Goal: Information Seeking & Learning: Learn about a topic

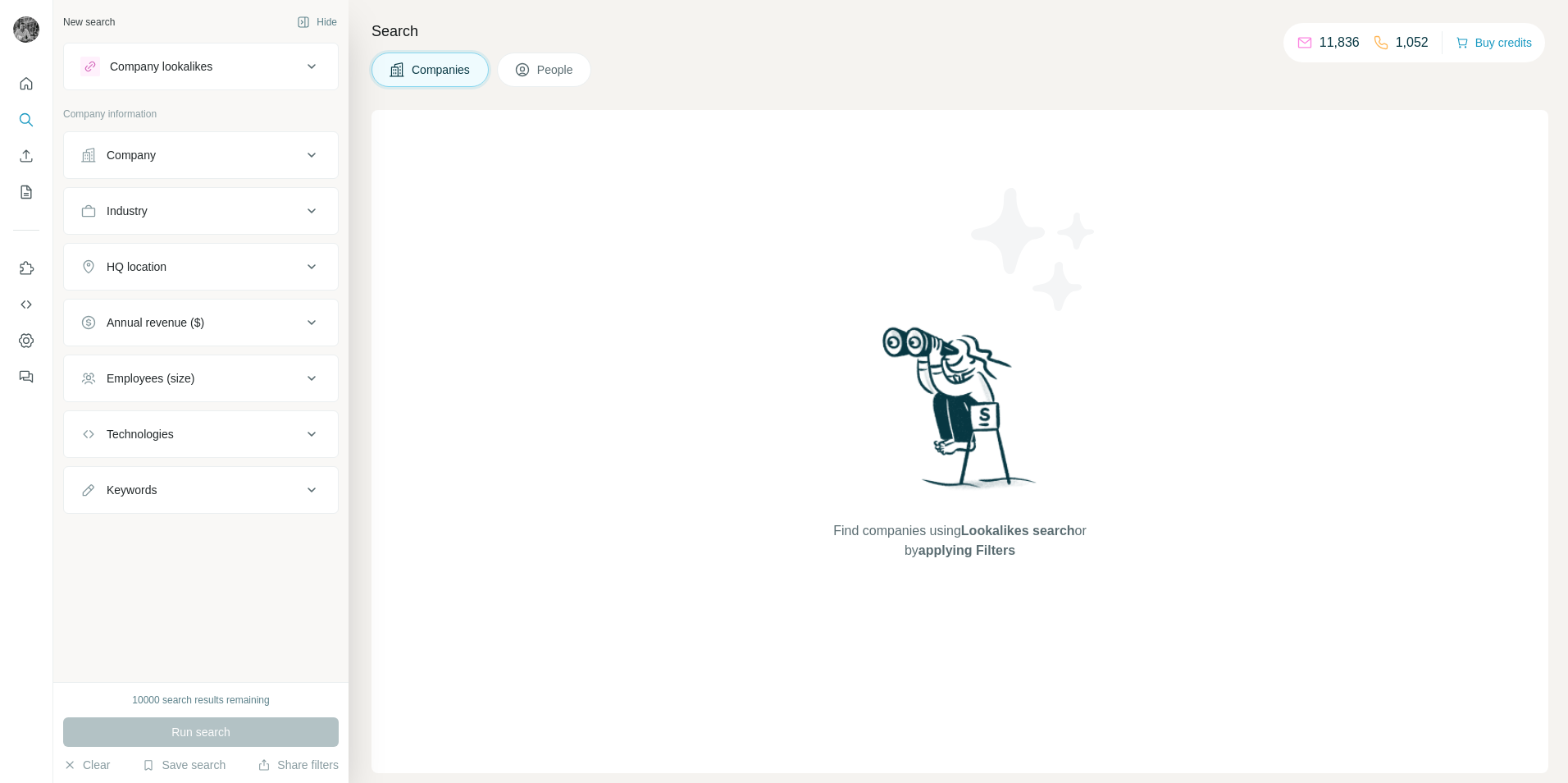
click at [311, 261] on icon at bounding box center [311, 266] width 19 height 19
click at [302, 196] on button "Industry" at bounding box center [201, 211] width 274 height 40
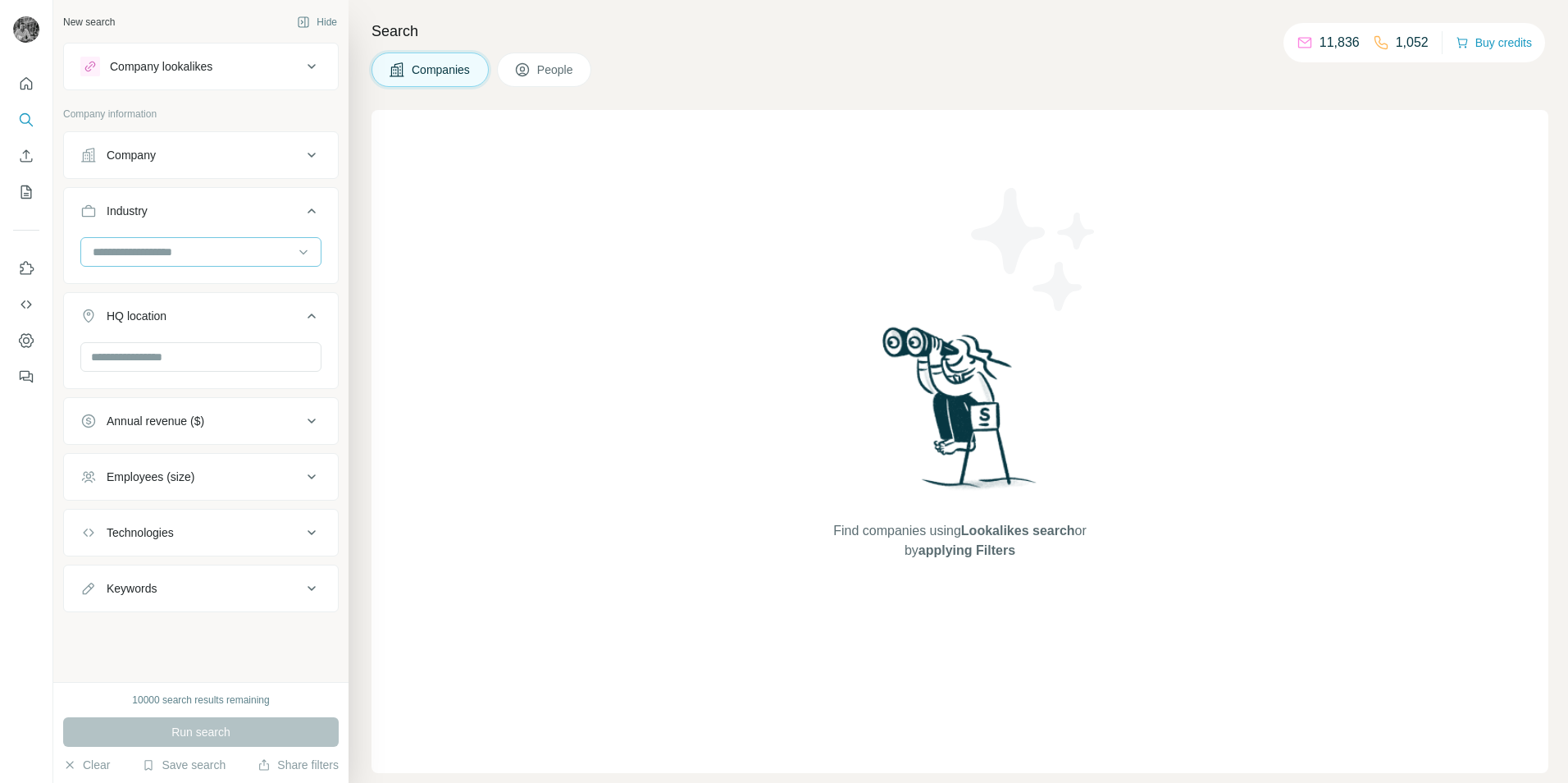
click at [250, 247] on input at bounding box center [192, 251] width 202 height 18
click at [141, 277] on p "Consumer Goods" at bounding box center [139, 269] width 90 height 16
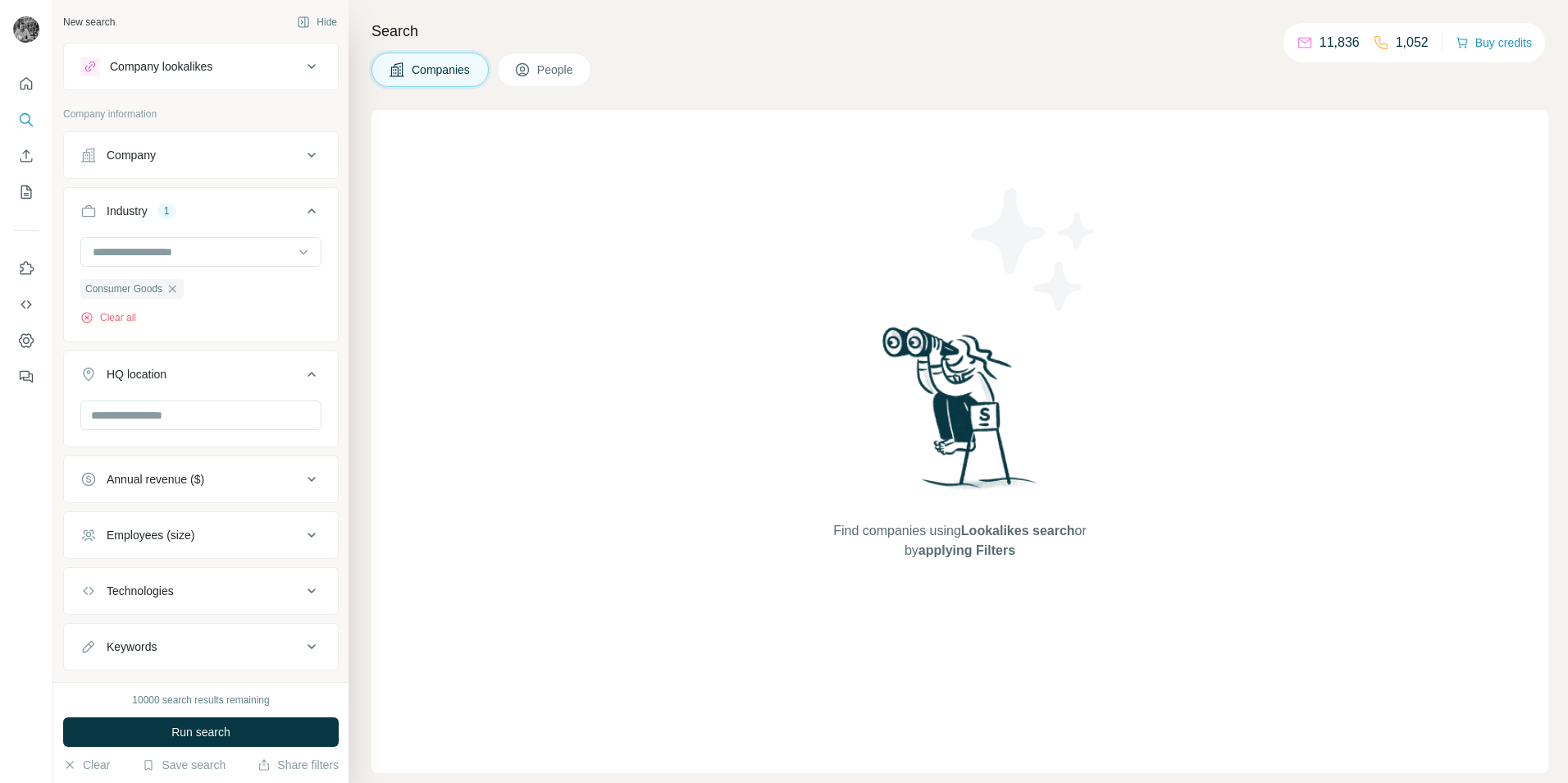
click at [167, 382] on div "HQ location" at bounding box center [136, 373] width 60 height 16
click at [185, 369] on div "HQ location" at bounding box center [190, 373] width 222 height 16
click at [178, 437] on div at bounding box center [201, 421] width 274 height 43
click at [182, 416] on input "text" at bounding box center [201, 415] width 241 height 29
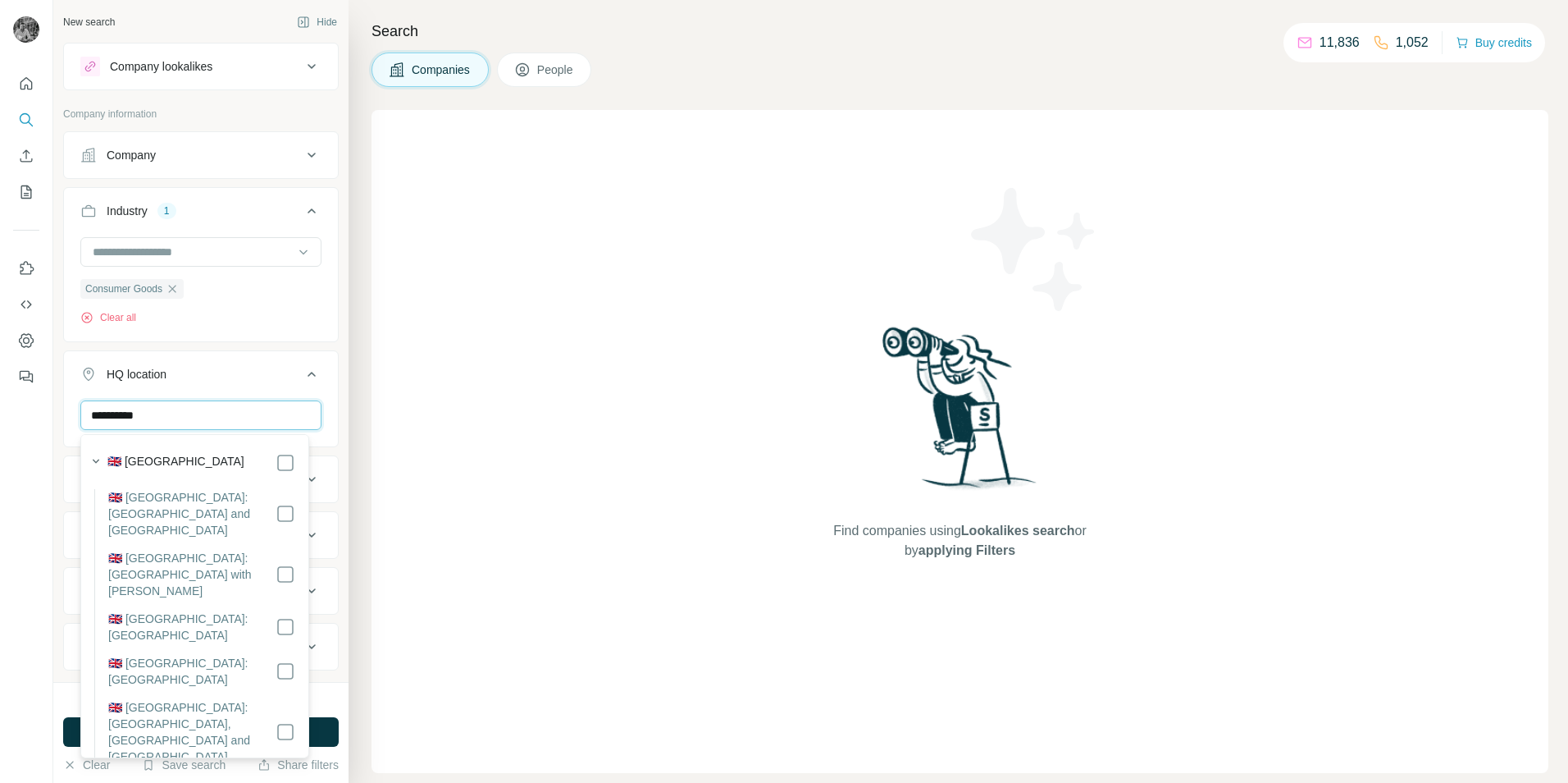
type input "**********"
click at [302, 382] on icon at bounding box center [311, 373] width 19 height 19
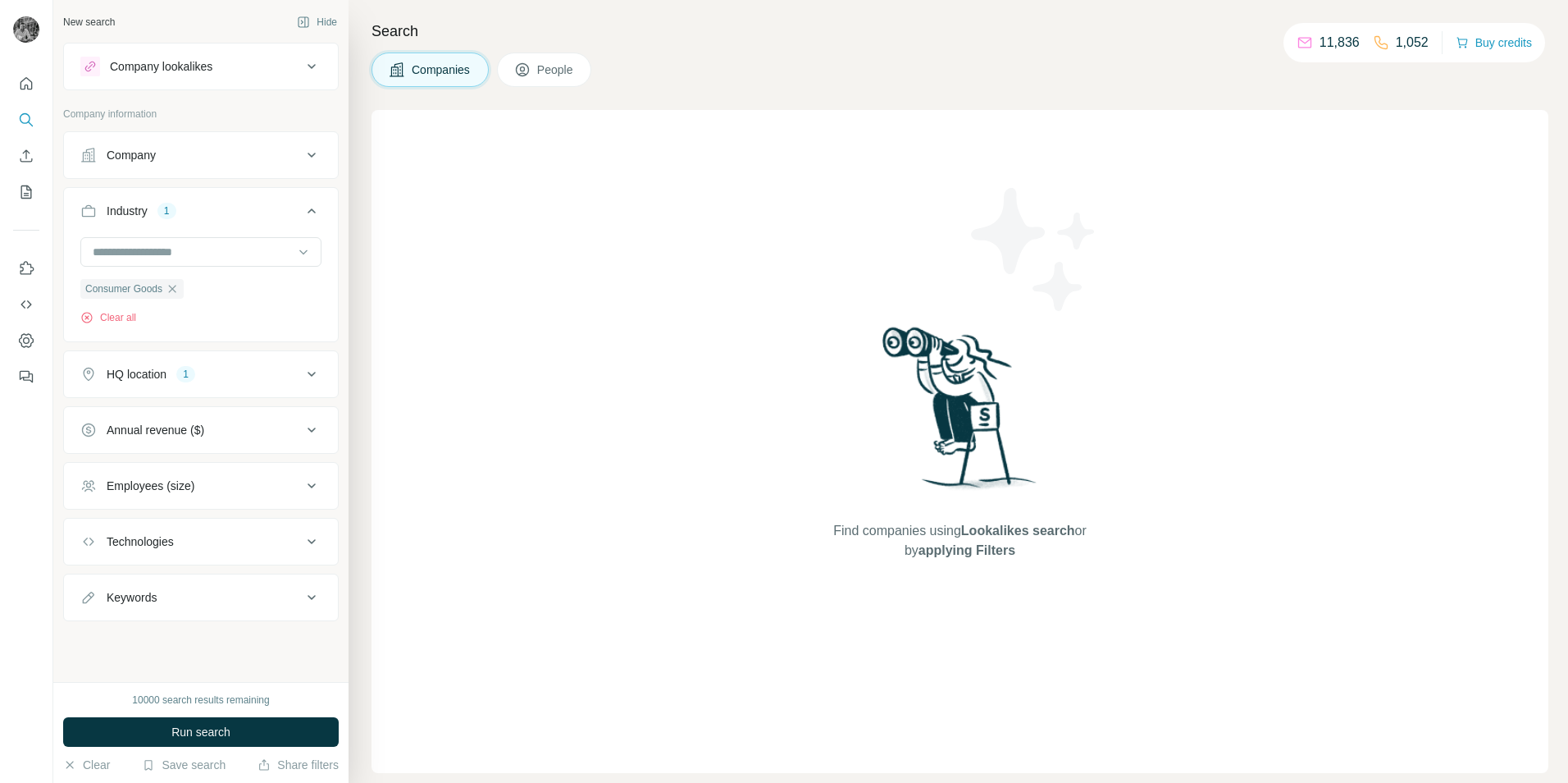
click at [230, 495] on button "Employees (size)" at bounding box center [201, 485] width 274 height 40
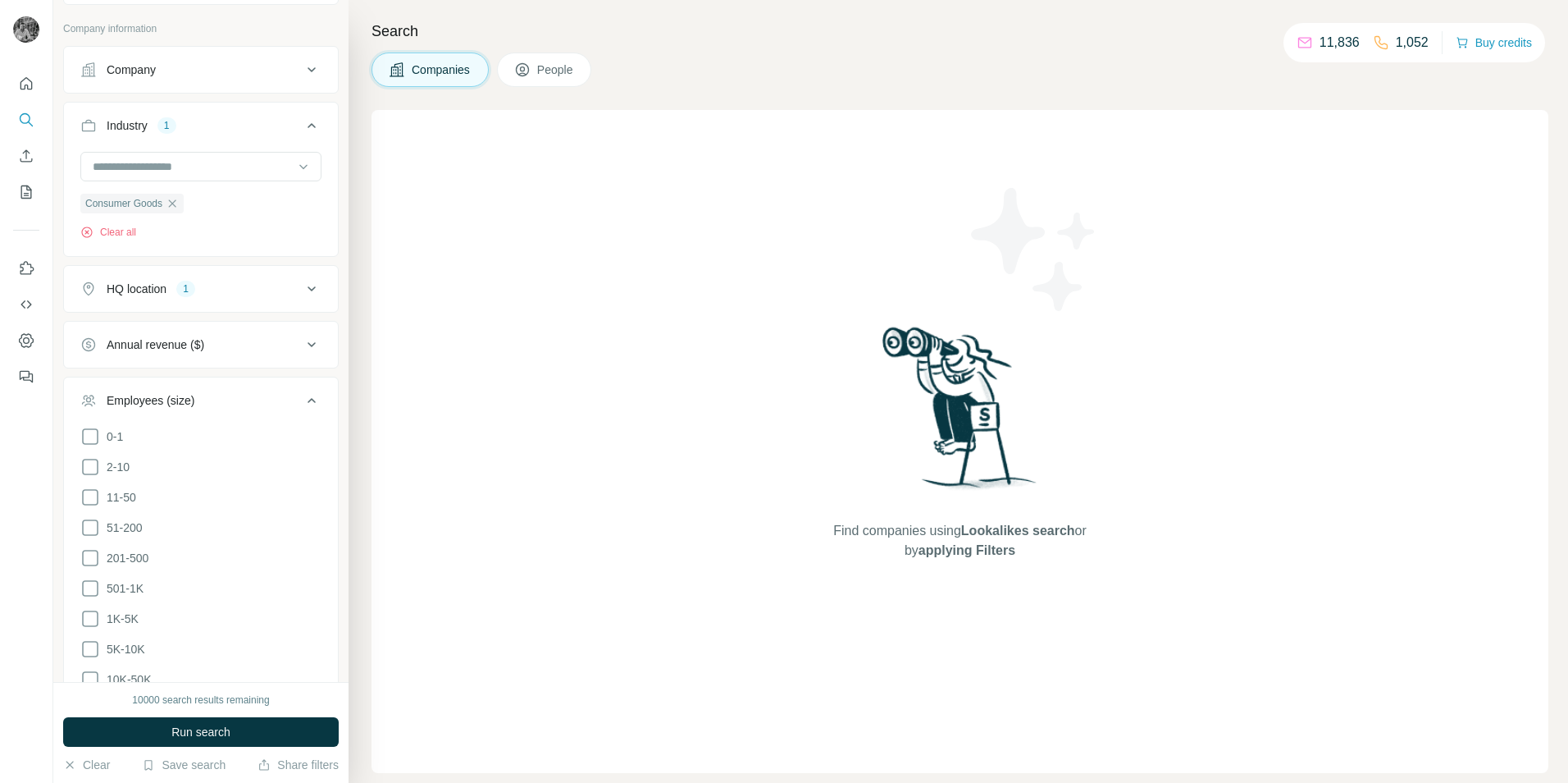
scroll to position [164, 0]
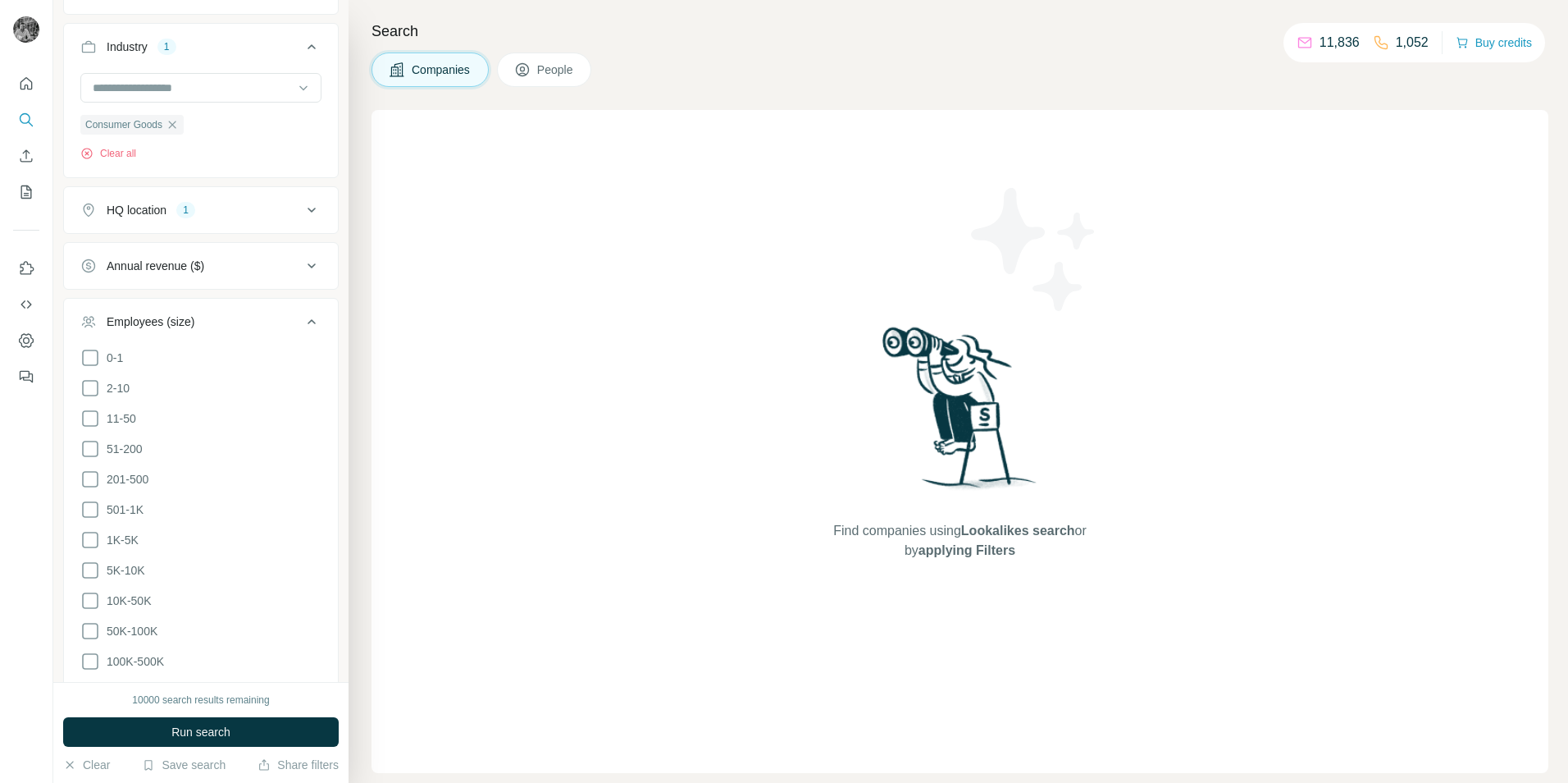
click at [97, 453] on icon at bounding box center [89, 448] width 16 height 16
drag, startPoint x: 86, startPoint y: 480, endPoint x: 72, endPoint y: 544, distance: 65.5
click at [87, 479] on icon at bounding box center [89, 479] width 19 height 19
click at [87, 506] on icon at bounding box center [89, 509] width 19 height 19
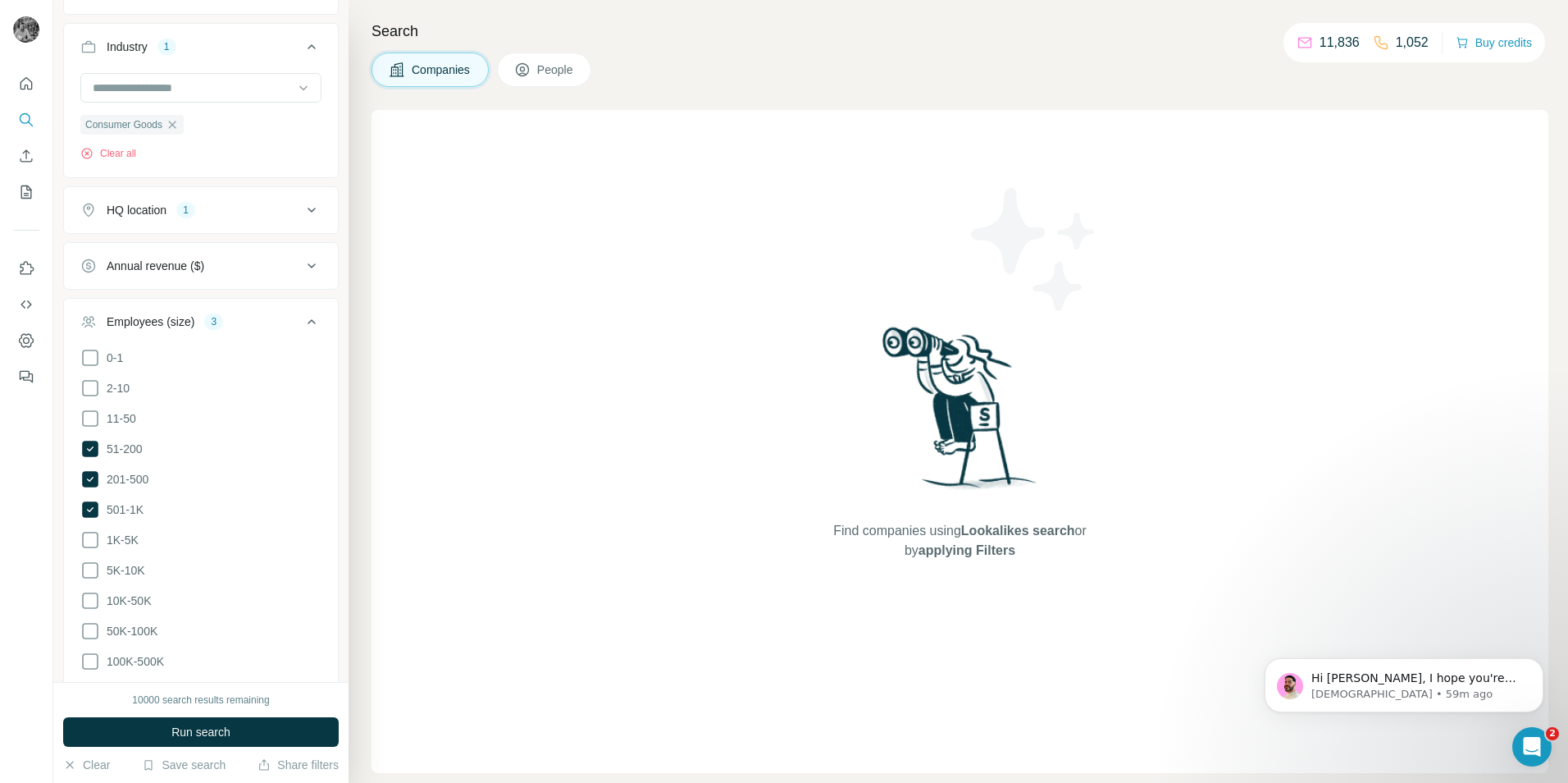
click at [89, 539] on icon at bounding box center [89, 539] width 19 height 19
click at [88, 571] on icon at bounding box center [89, 570] width 19 height 19
click at [95, 603] on icon at bounding box center [89, 600] width 19 height 19
click at [92, 622] on icon at bounding box center [89, 630] width 19 height 19
click at [89, 624] on icon at bounding box center [89, 630] width 16 height 16
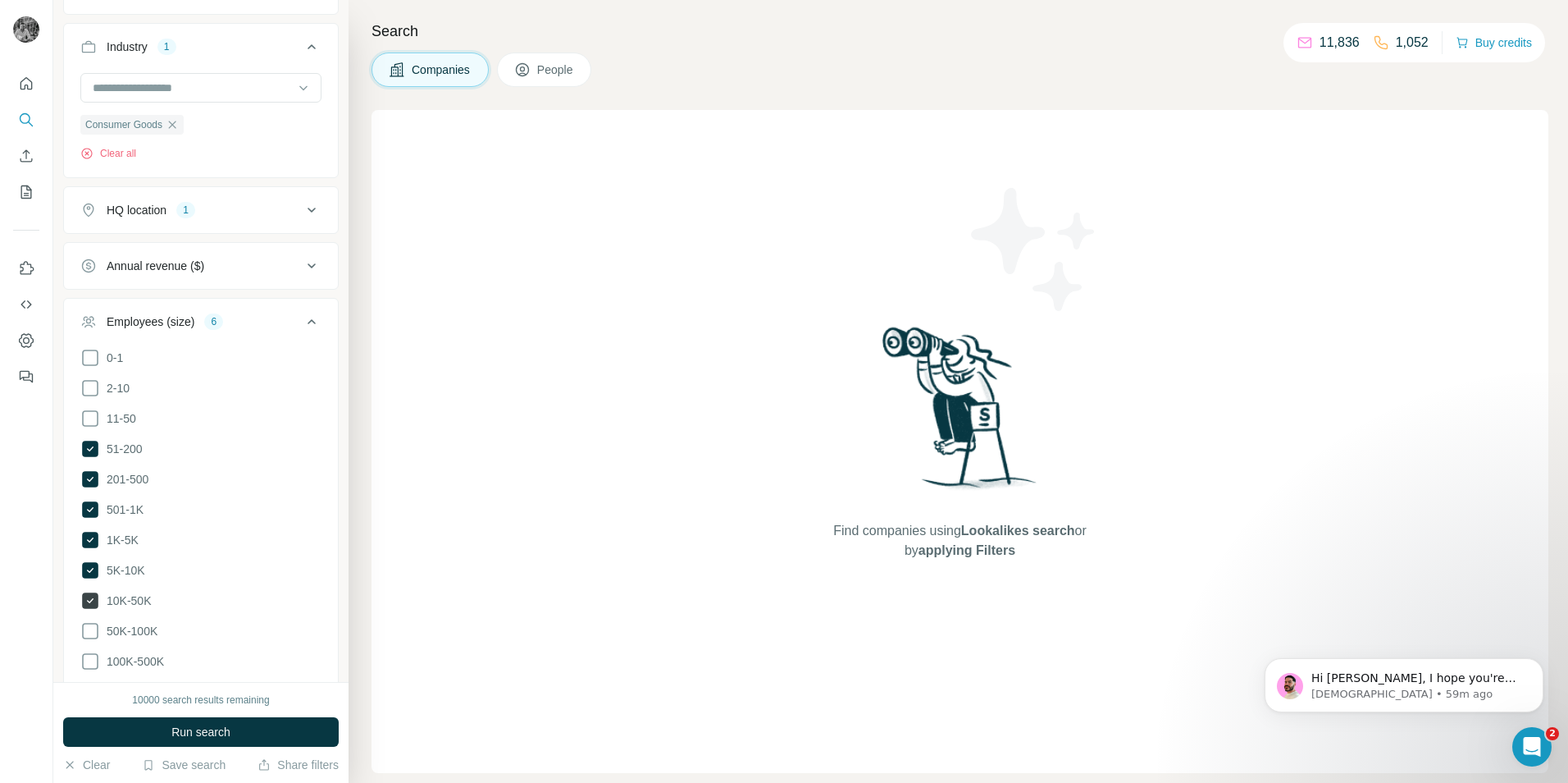
click at [86, 594] on icon at bounding box center [89, 600] width 16 height 16
click at [172, 732] on span "Run search" at bounding box center [201, 732] width 59 height 16
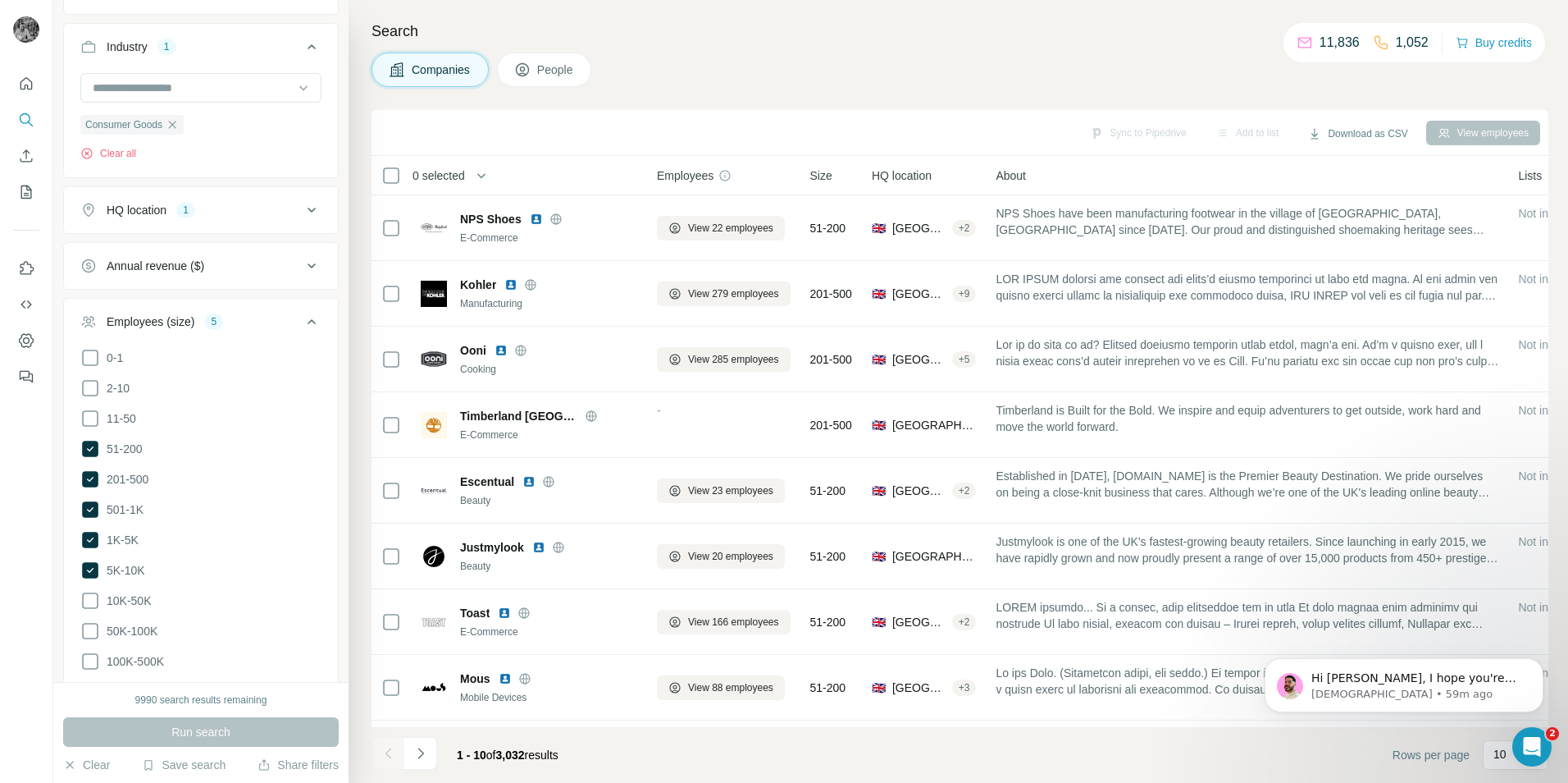
drag, startPoint x: 535, startPoint y: 755, endPoint x: 458, endPoint y: 764, distance: 77.5
click at [447, 764] on div "1 - 10 of 3,032 results" at bounding box center [508, 754] width 128 height 36
drag, startPoint x: 458, startPoint y: 764, endPoint x: 626, endPoint y: 773, distance: 168.2
click at [629, 772] on footer "1 - 10 of 3,032 results Rows per page 10" at bounding box center [960, 754] width 1177 height 56
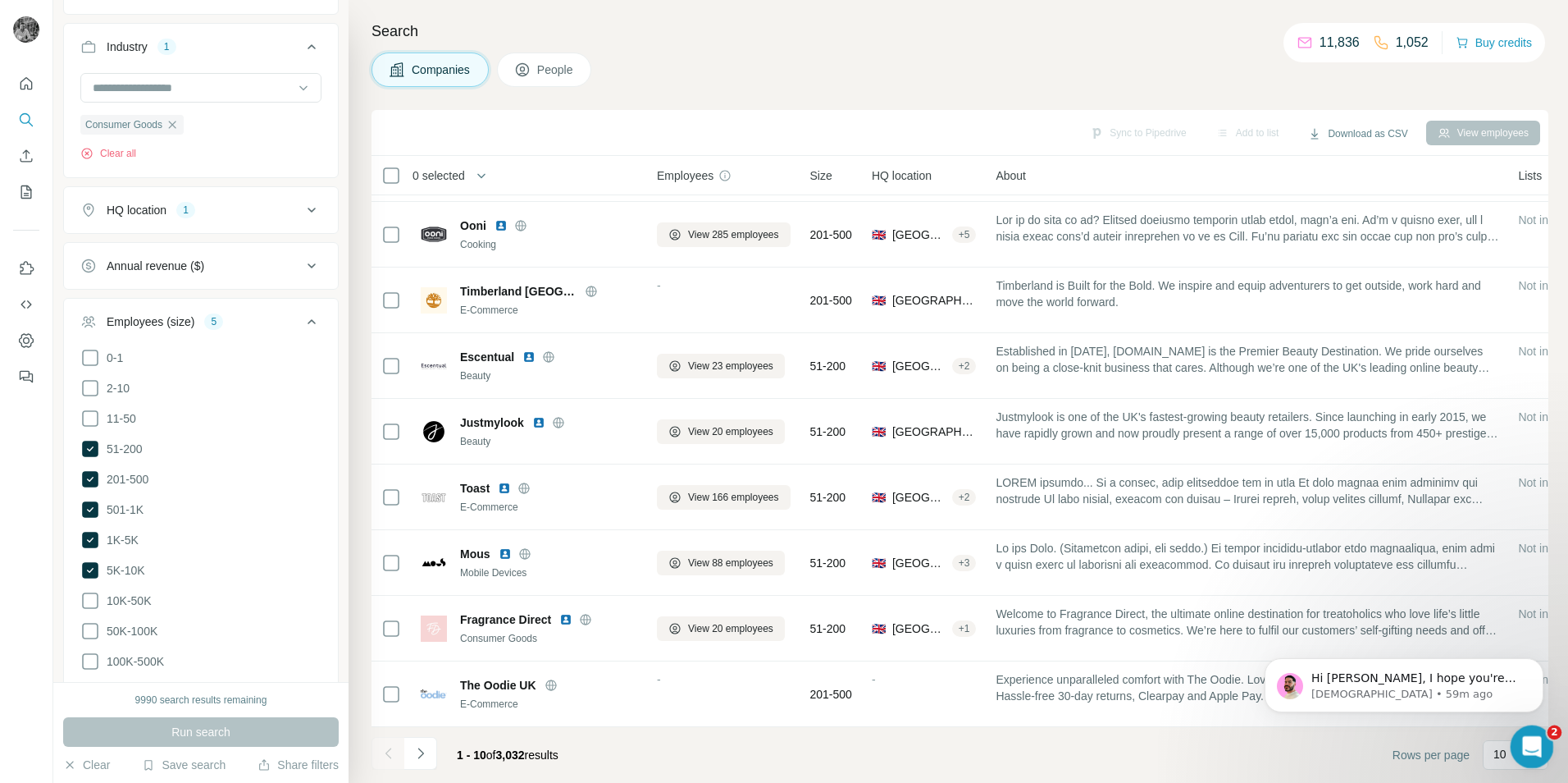
click at [1532, 744] on icon "Open Intercom Messenger" at bounding box center [1530, 744] width 27 height 27
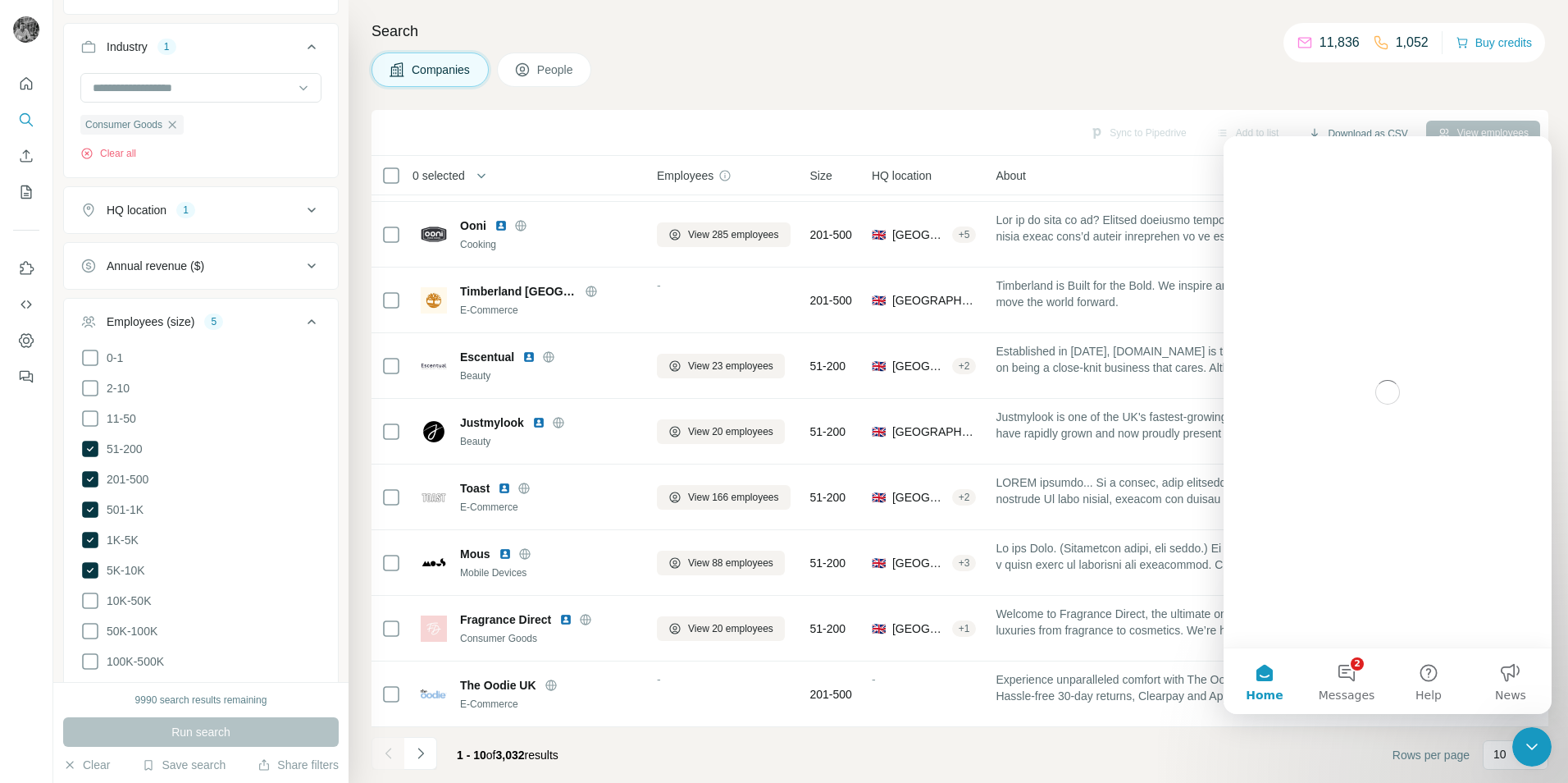
scroll to position [0, 0]
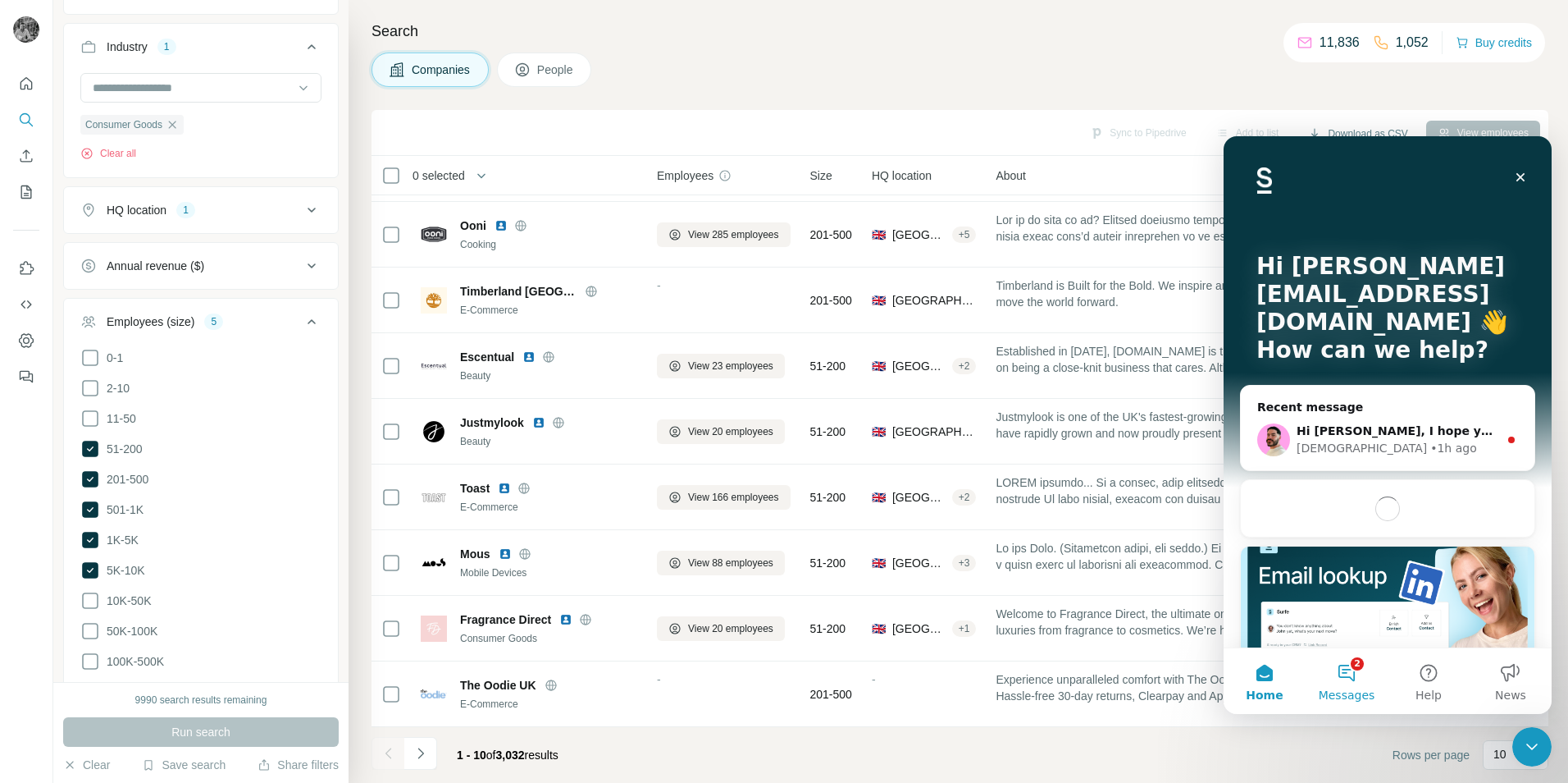
click at [1355, 682] on button "2 Messages" at bounding box center [1346, 681] width 82 height 66
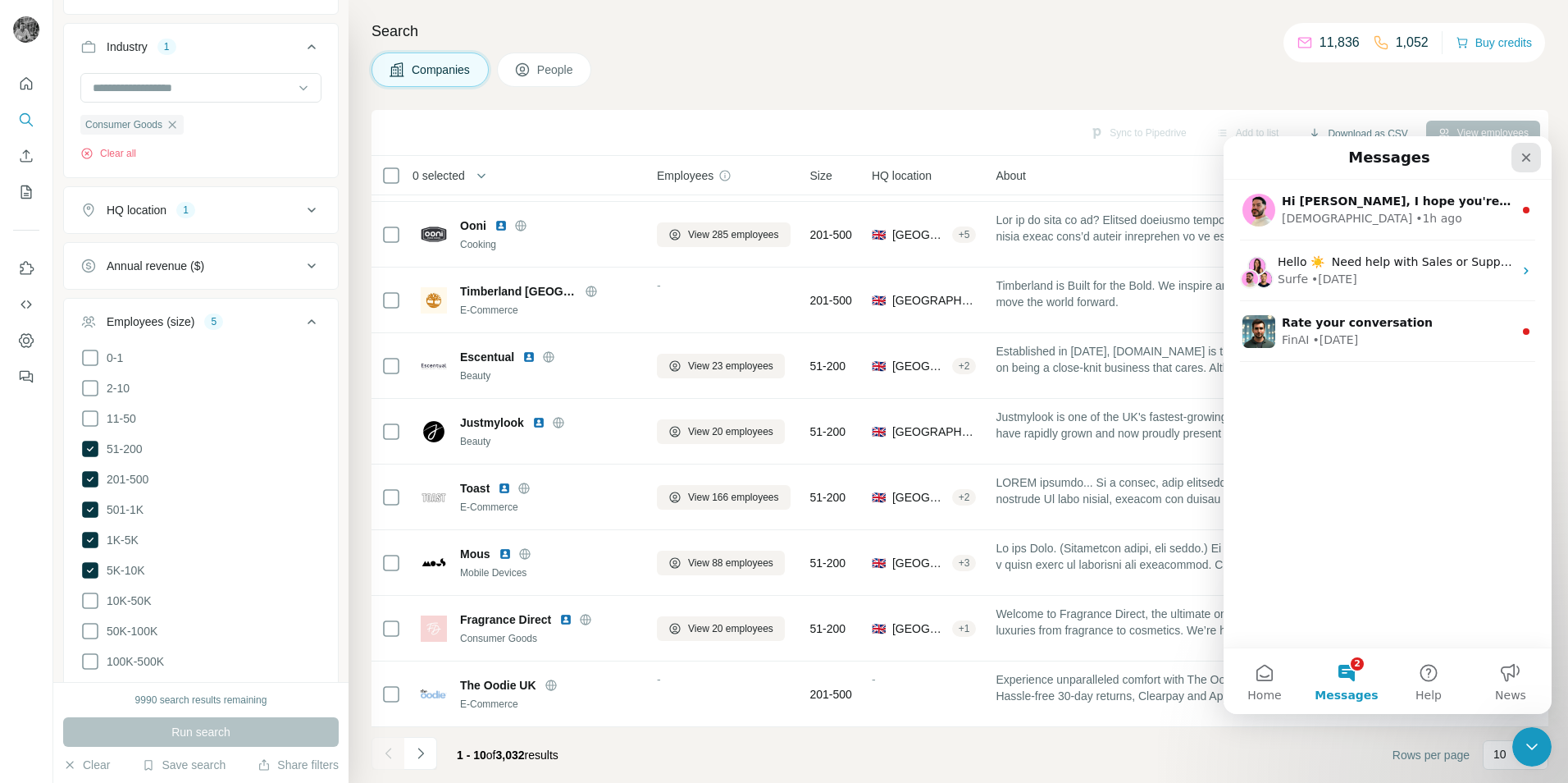
click at [1537, 164] on div "Close" at bounding box center [1526, 157] width 29 height 29
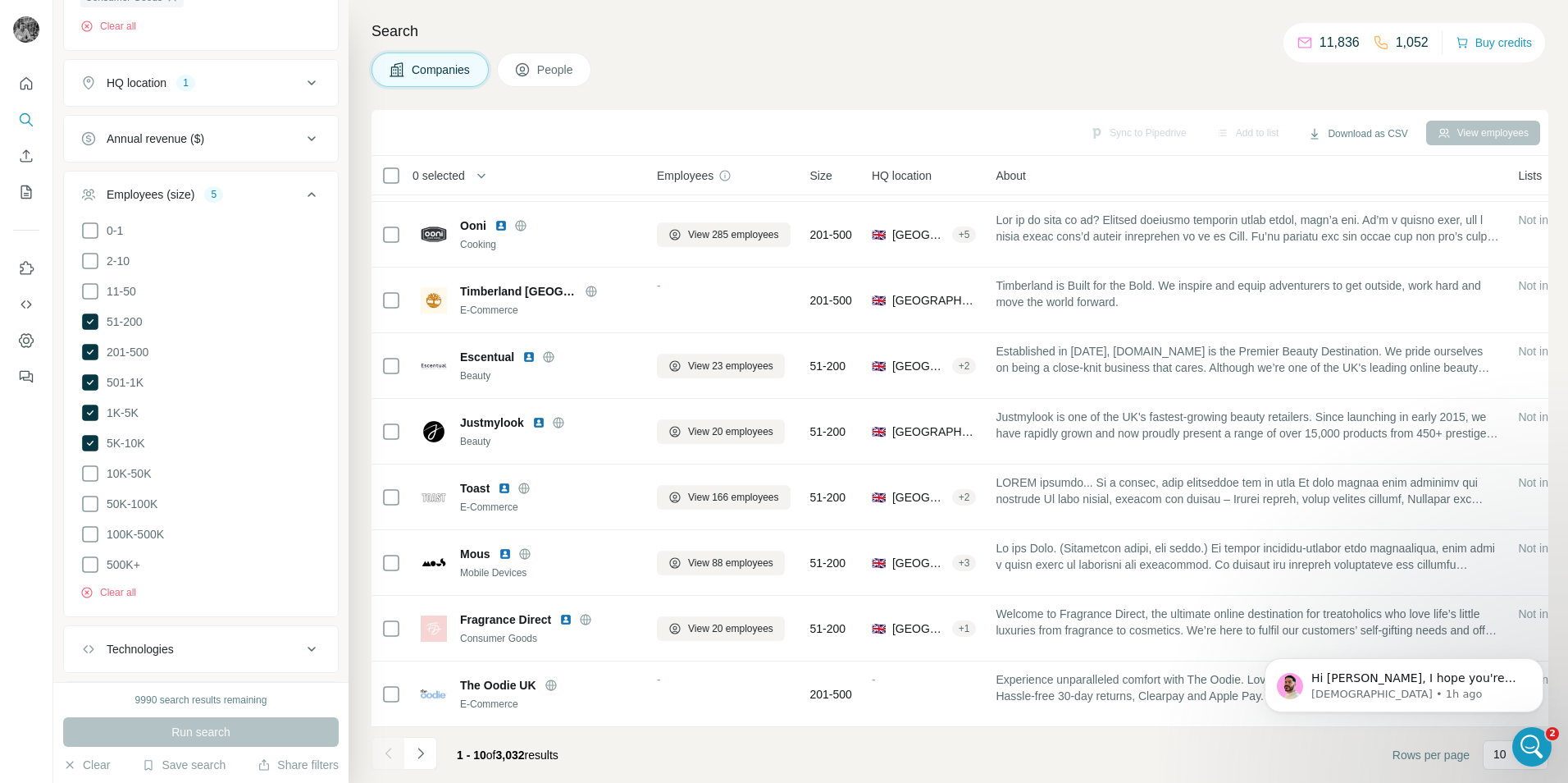
scroll to position [375, 0]
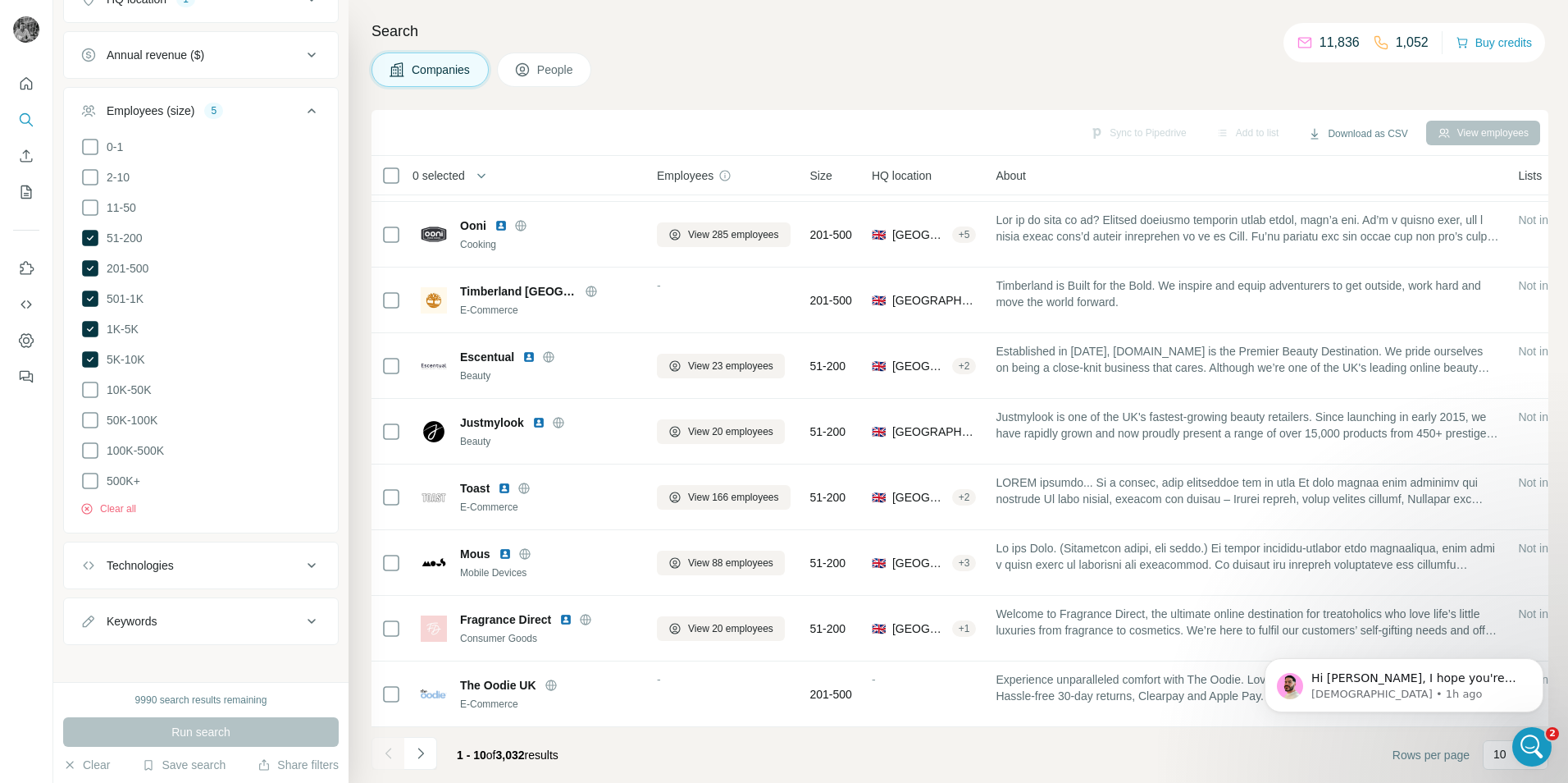
click at [176, 615] on div "Keywords" at bounding box center [190, 620] width 222 height 16
click at [143, 653] on input "text" at bounding box center [184, 662] width 208 height 29
click at [45, 680] on div at bounding box center [26, 391] width 53 height 783
click at [285, 613] on div "Keywords" at bounding box center [190, 620] width 222 height 16
click at [268, 617] on div "Keywords" at bounding box center [190, 620] width 222 height 16
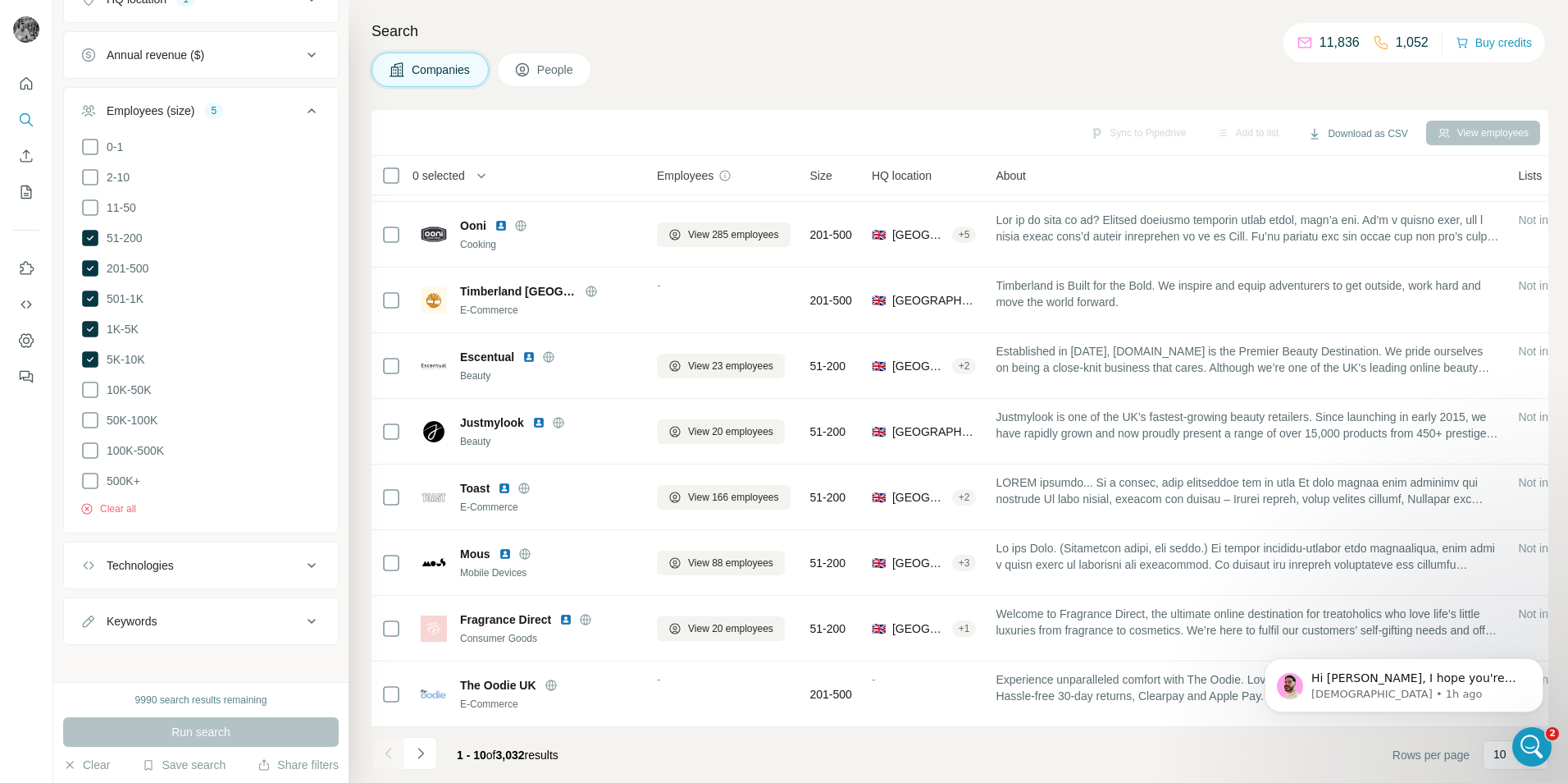
click at [268, 617] on div "Keywords" at bounding box center [190, 620] width 222 height 16
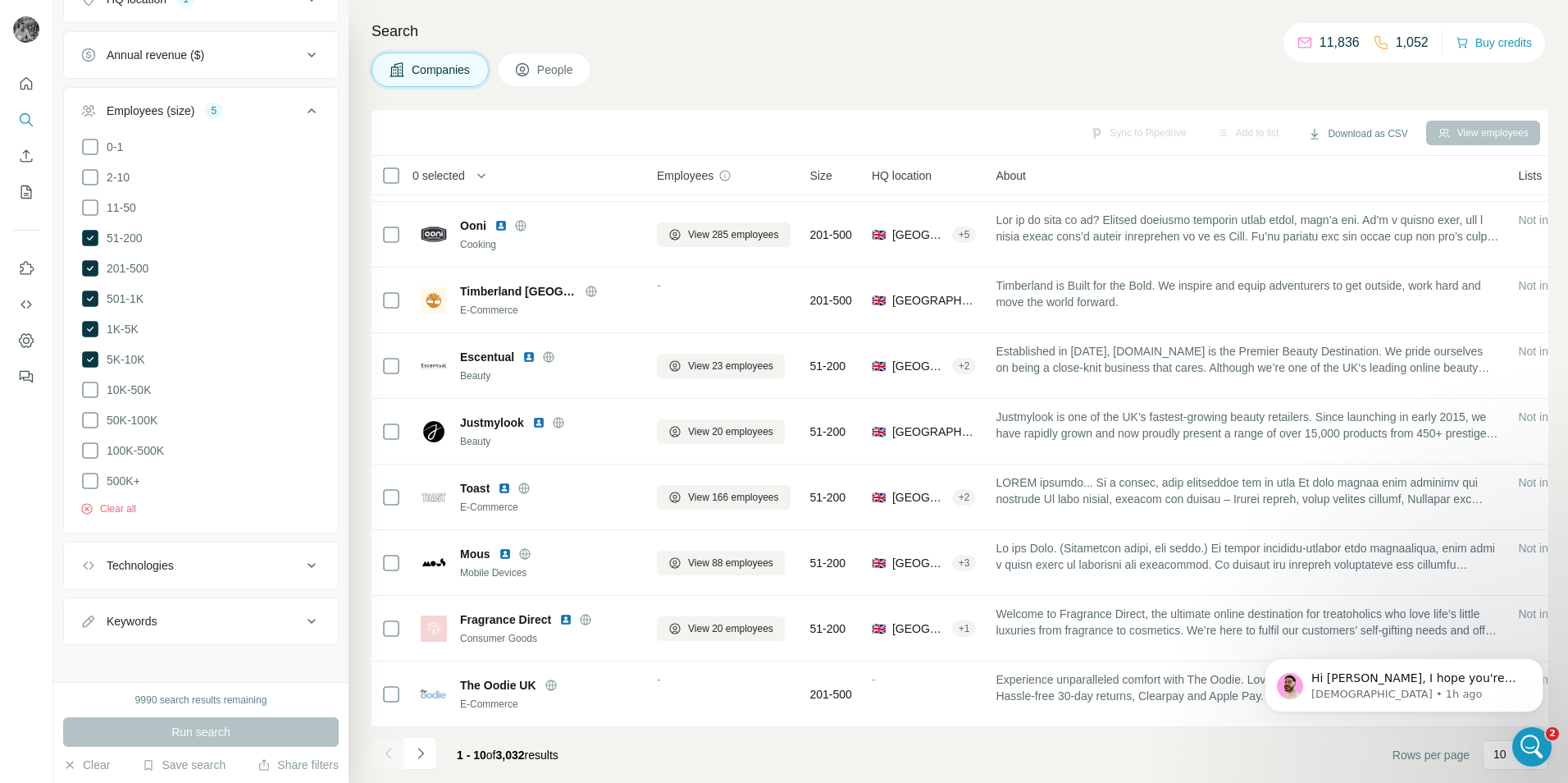
click at [268, 617] on div "Keywords" at bounding box center [190, 620] width 222 height 16
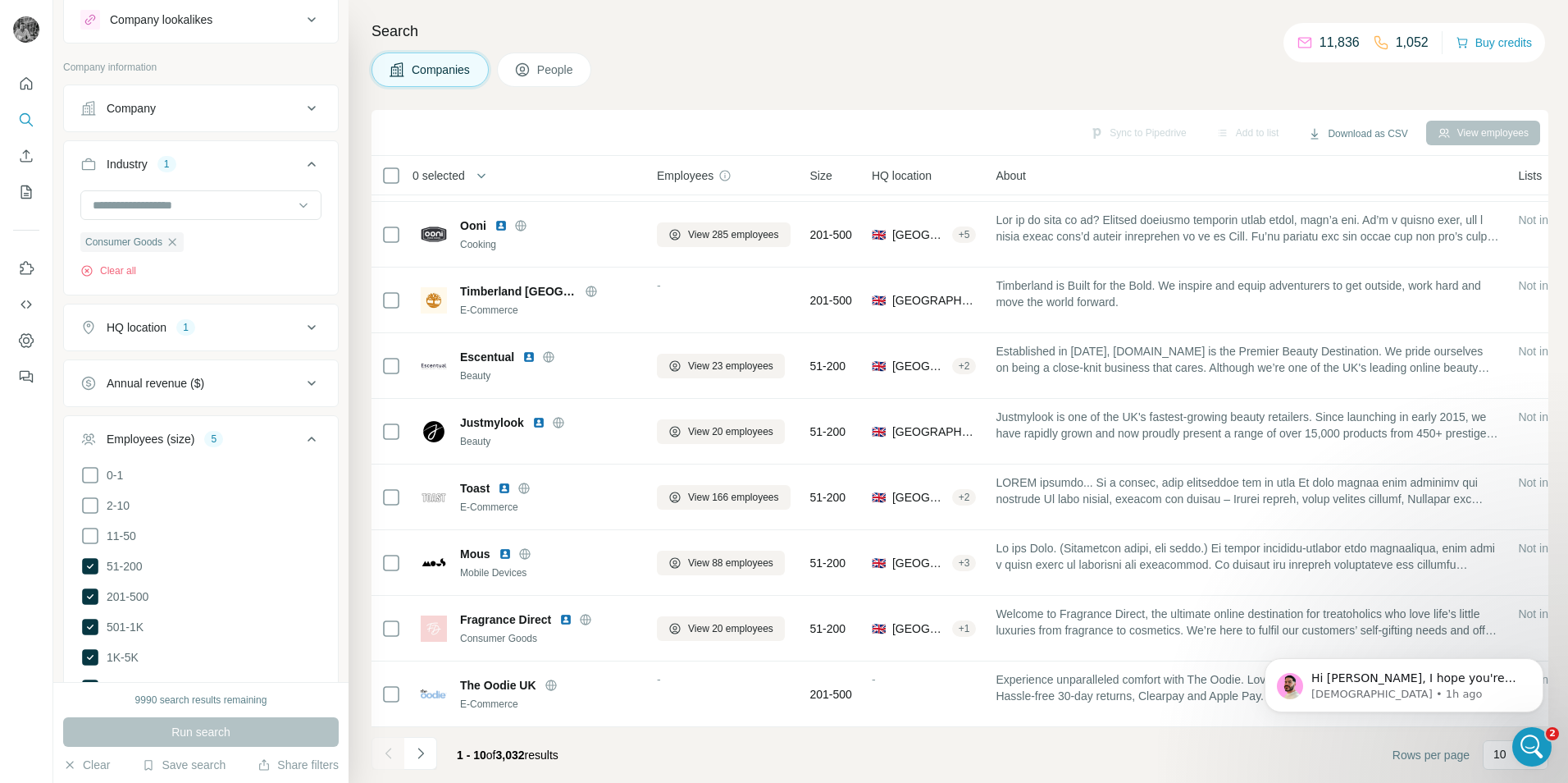
click at [216, 453] on button "Employees (size) 5" at bounding box center [201, 442] width 274 height 46
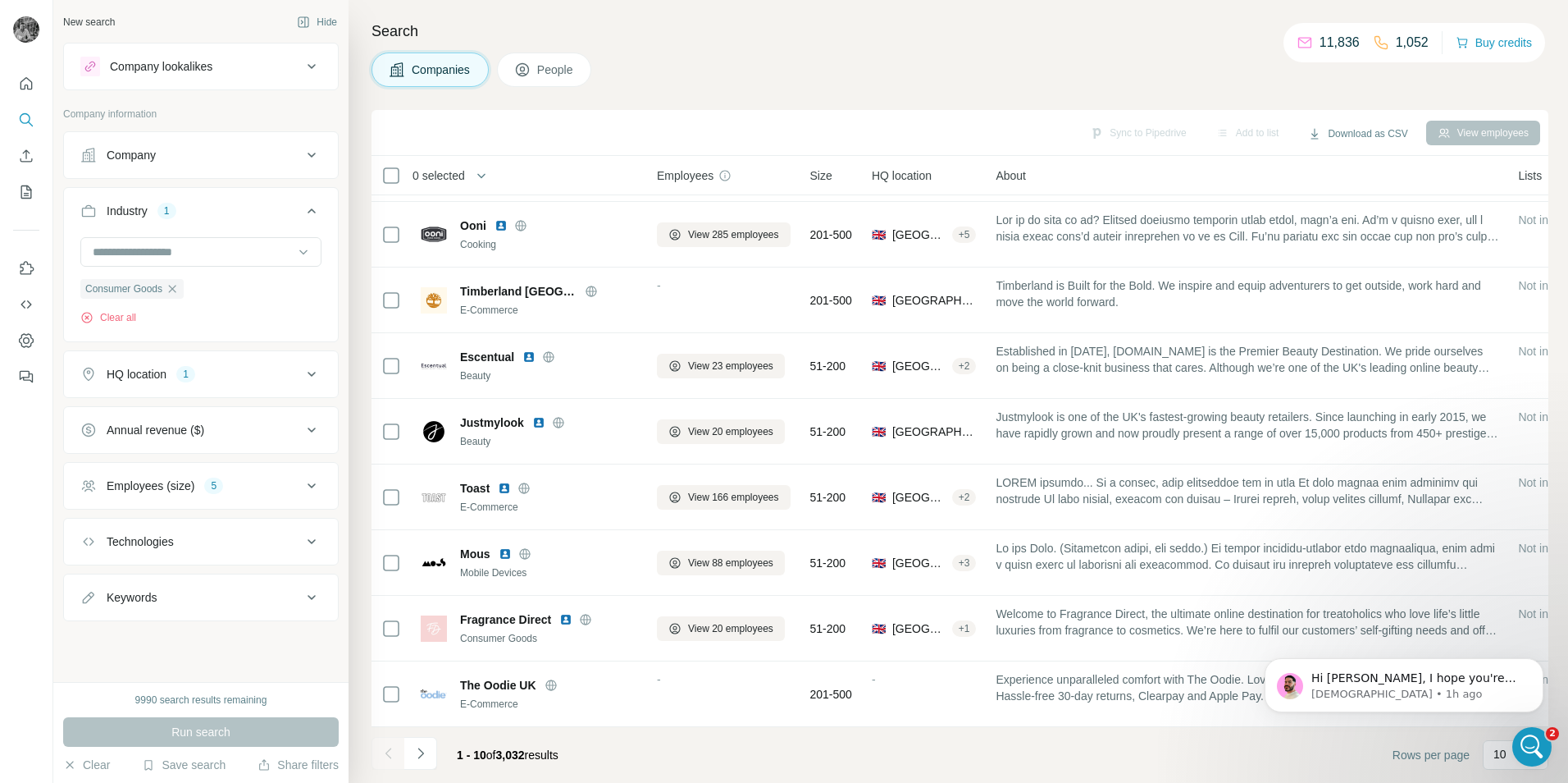
scroll to position [0, 0]
click at [153, 206] on div "Industry 1" at bounding box center [190, 210] width 222 height 16
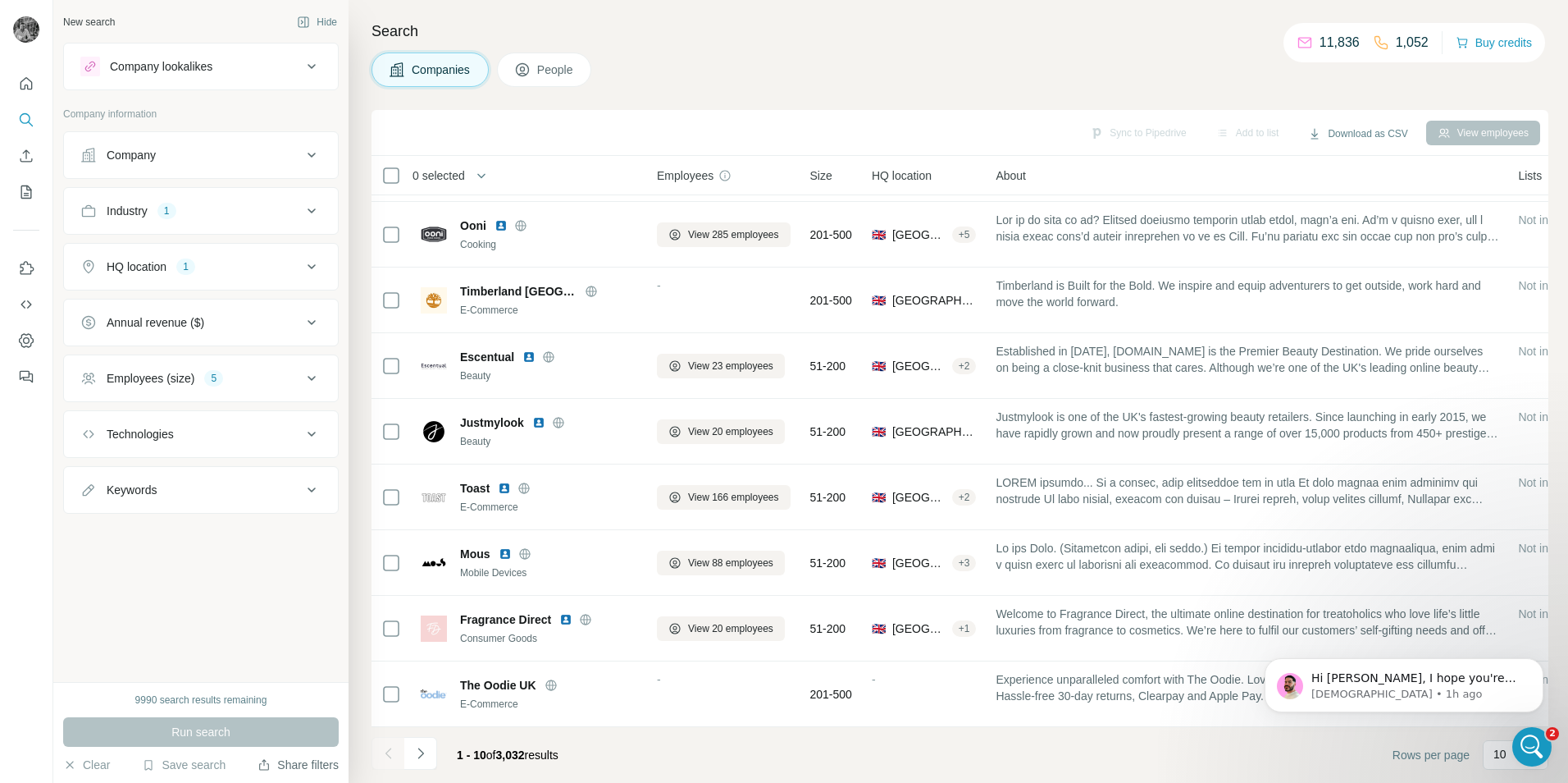
click at [305, 768] on button "Share filters" at bounding box center [298, 764] width 81 height 16
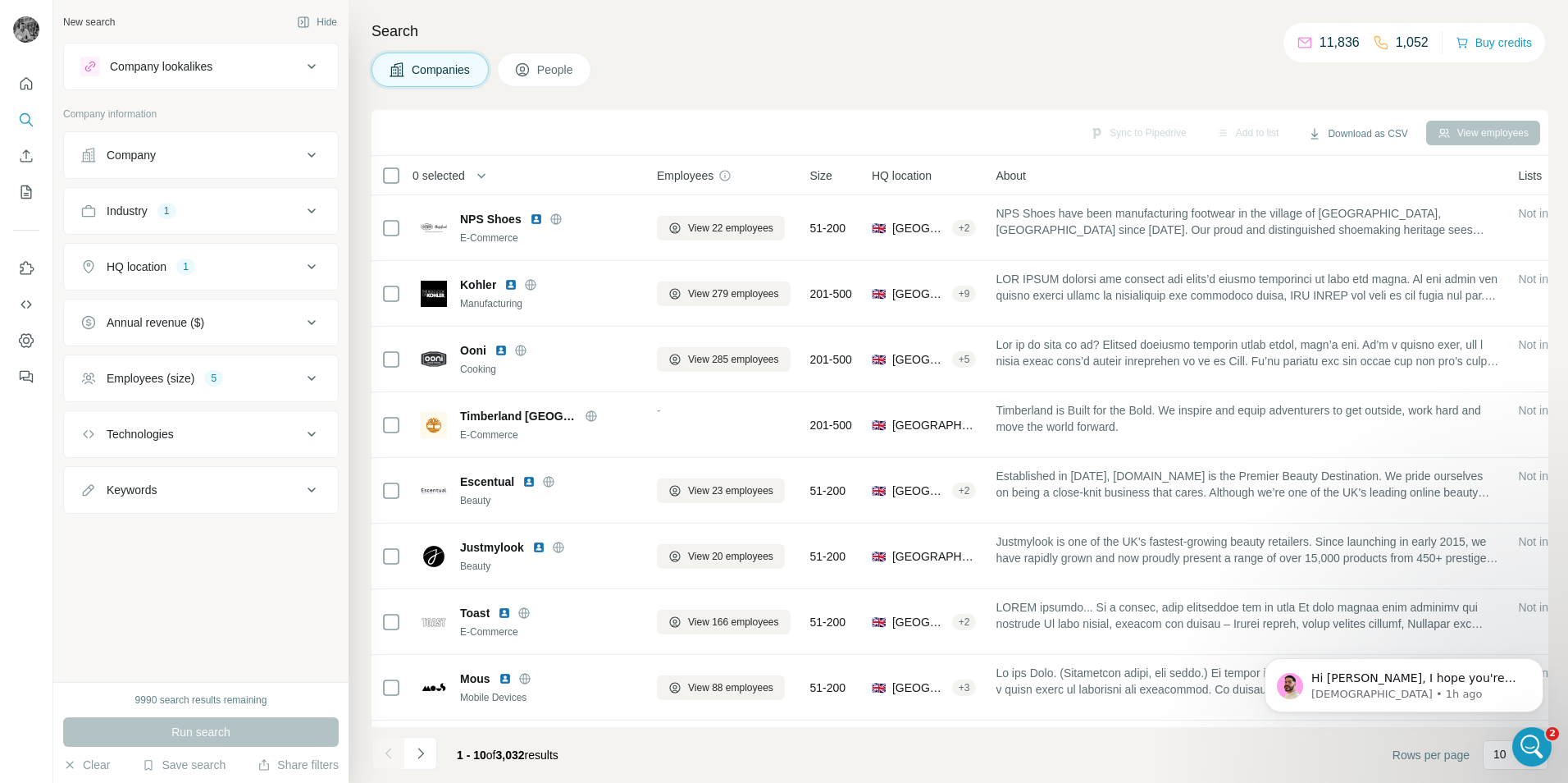
click at [223, 385] on div "5" at bounding box center [213, 378] width 19 height 15
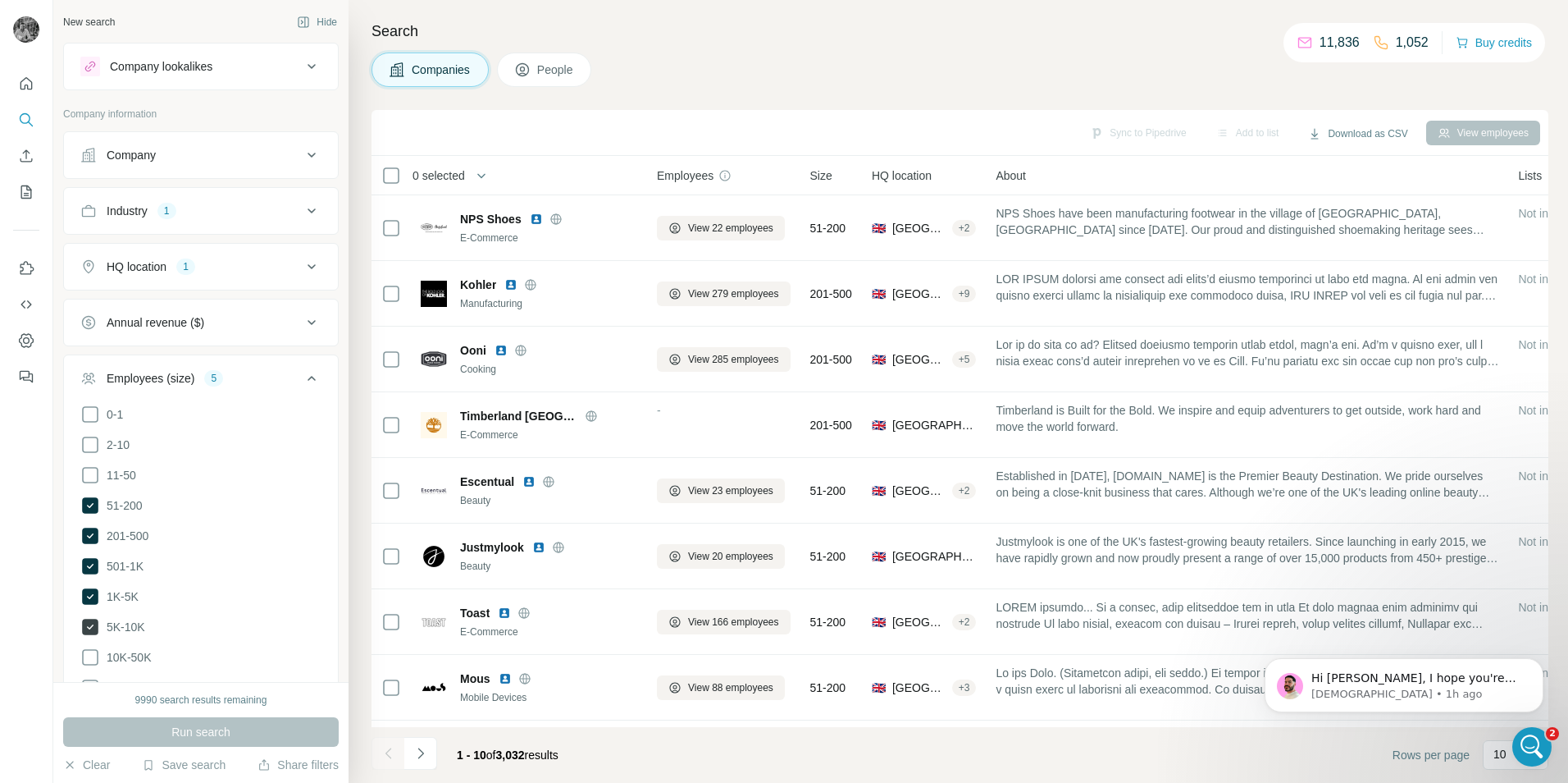
click at [94, 617] on icon at bounding box center [89, 626] width 19 height 19
click at [89, 587] on icon at bounding box center [89, 596] width 19 height 19
drag, startPoint x: 89, startPoint y: 558, endPoint x: 95, endPoint y: 544, distance: 15.2
click at [89, 559] on icon at bounding box center [89, 566] width 16 height 16
click at [95, 528] on icon at bounding box center [89, 535] width 16 height 16
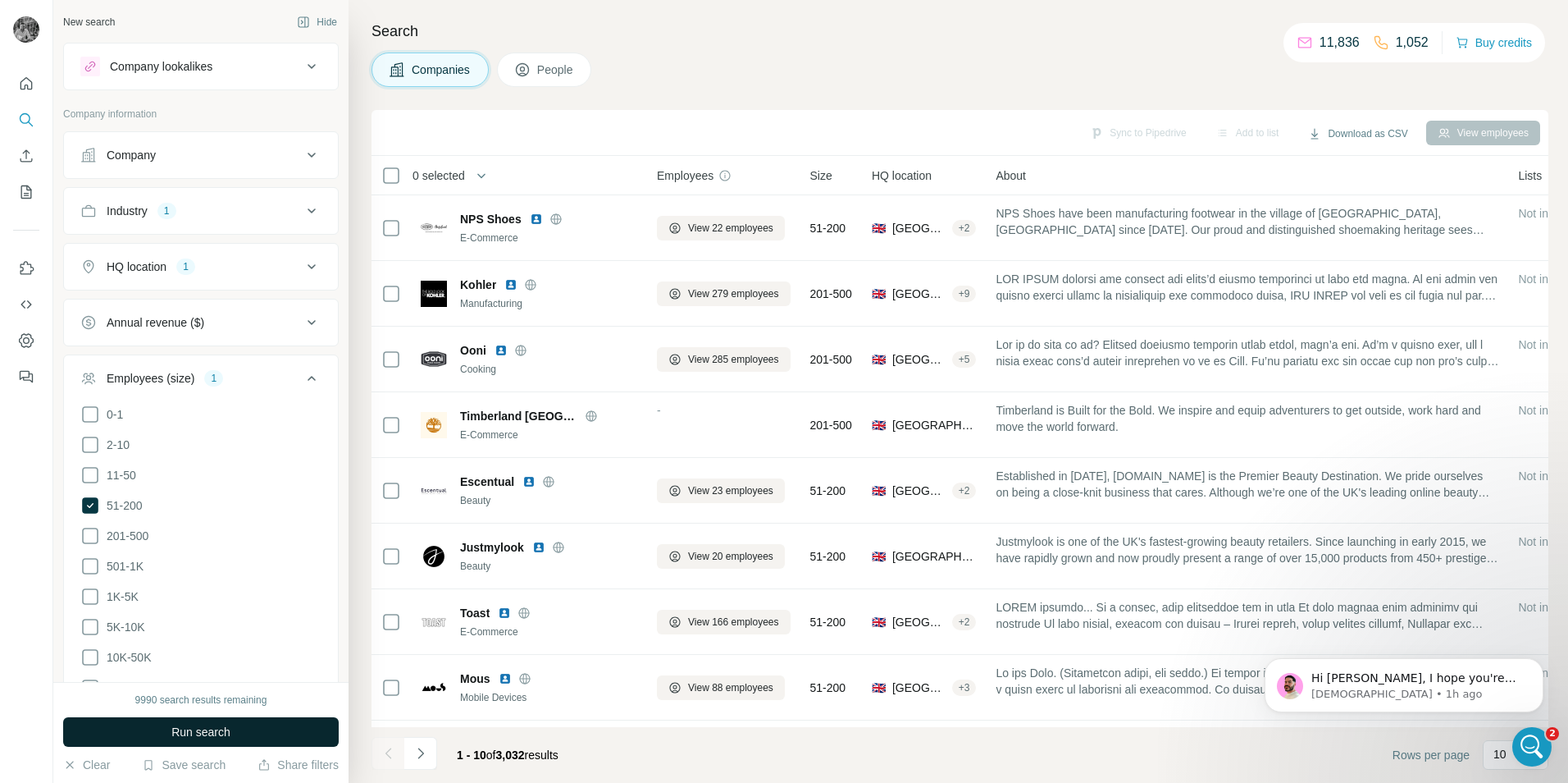
click at [178, 730] on span "Run search" at bounding box center [201, 732] width 59 height 16
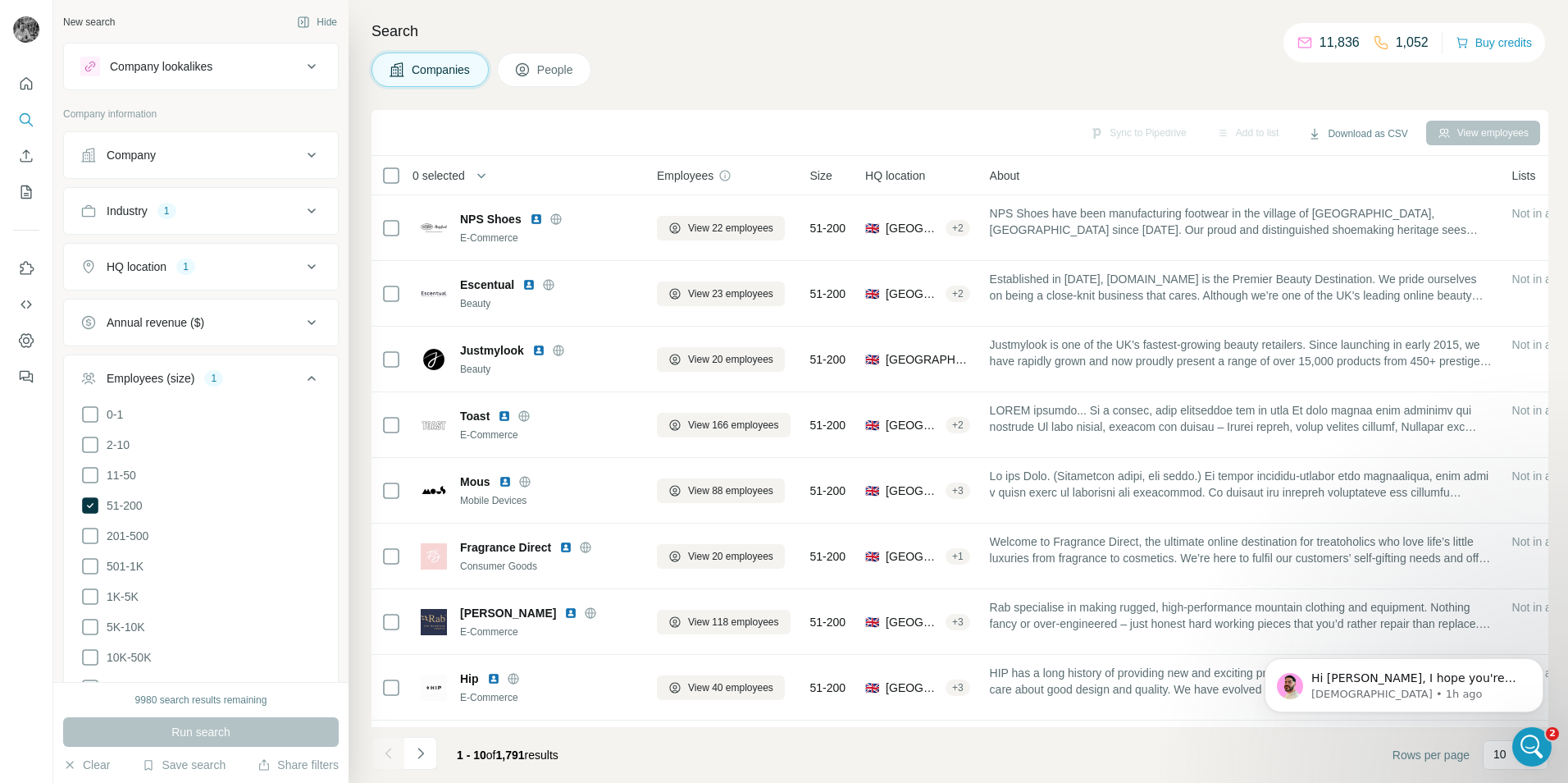
scroll to position [266, 0]
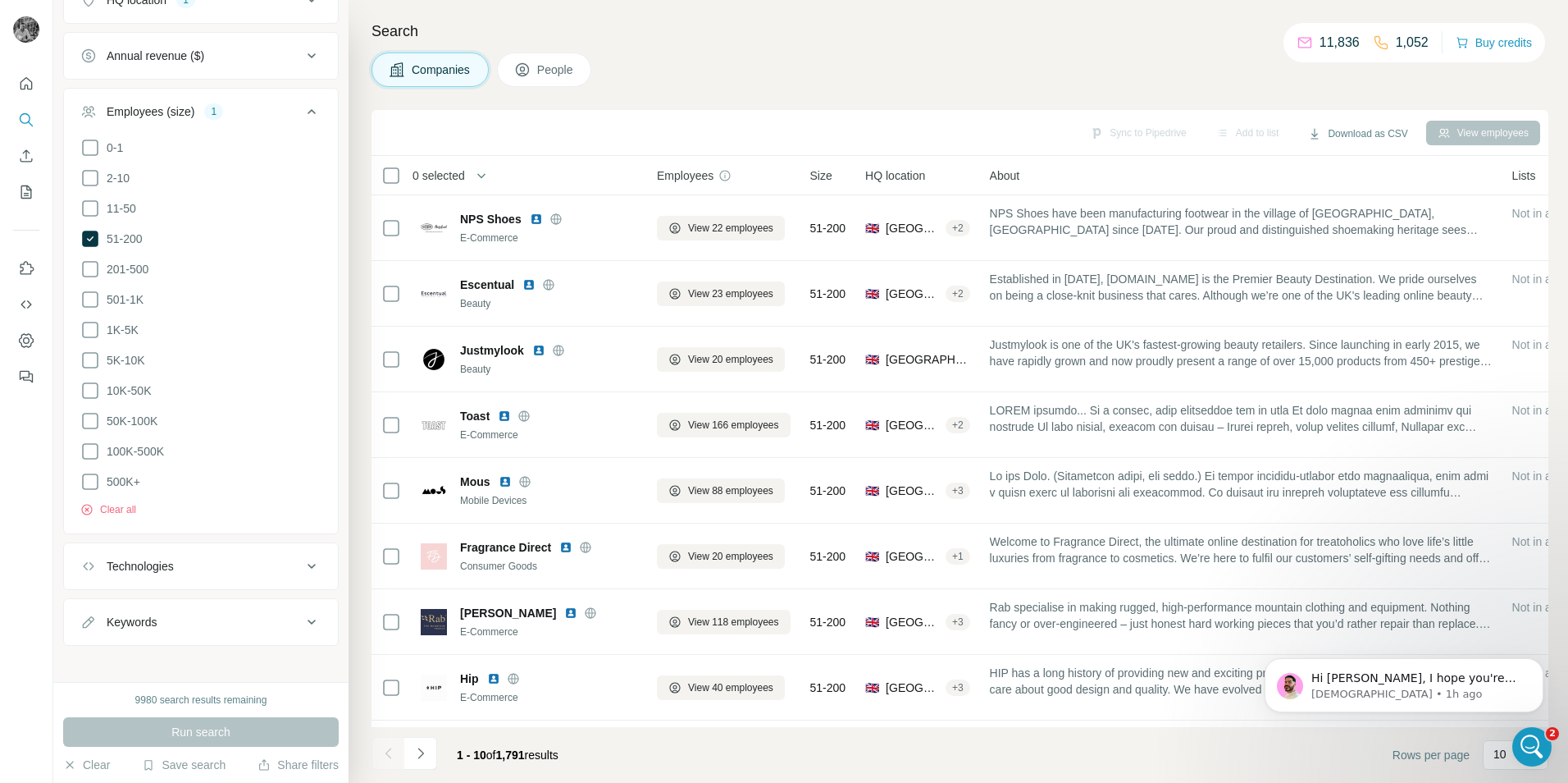
click at [190, 614] on div "Keywords" at bounding box center [190, 621] width 222 height 16
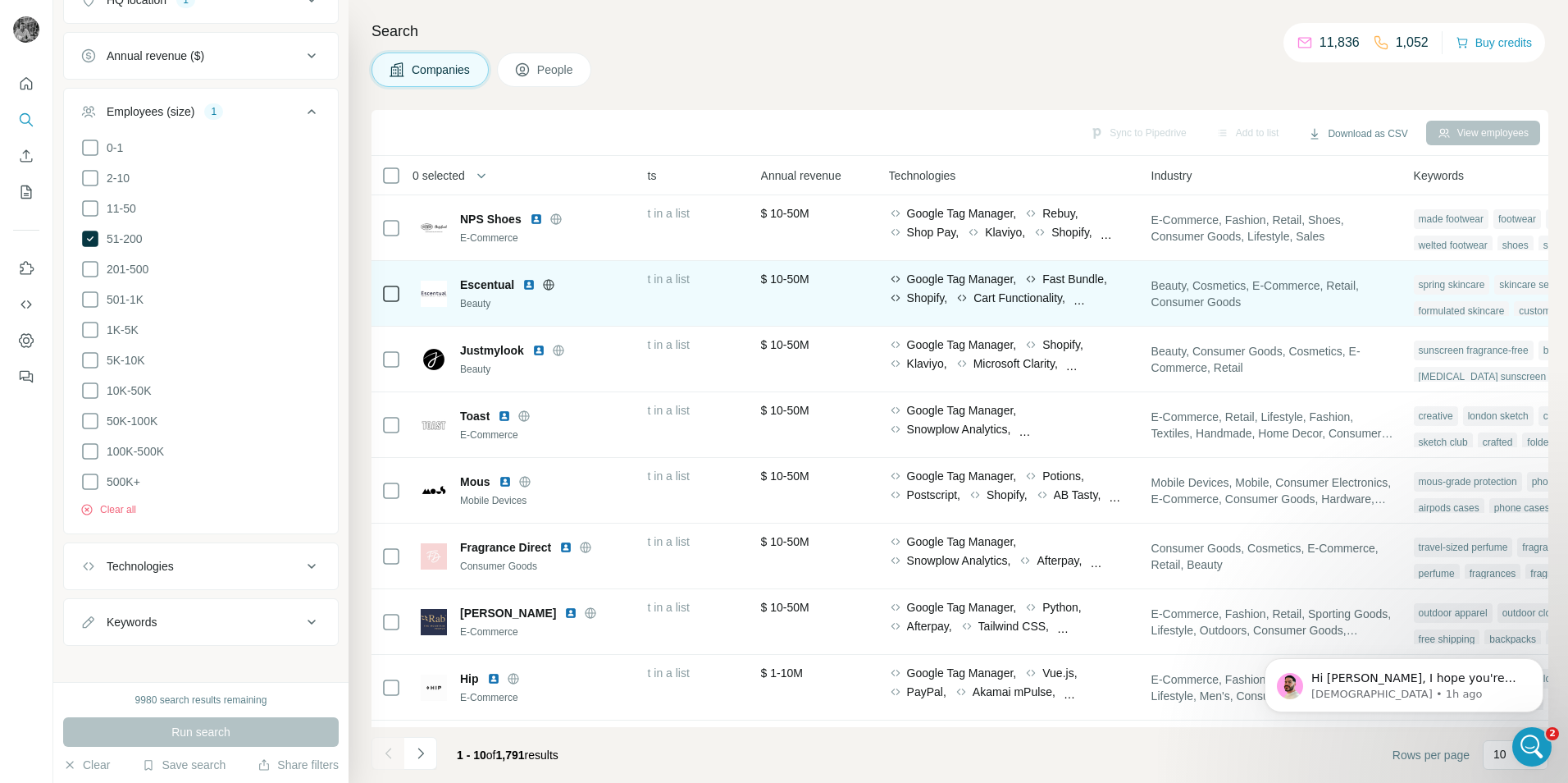
drag, startPoint x: 880, startPoint y: 303, endPoint x: 1046, endPoint y: 292, distance: 166.4
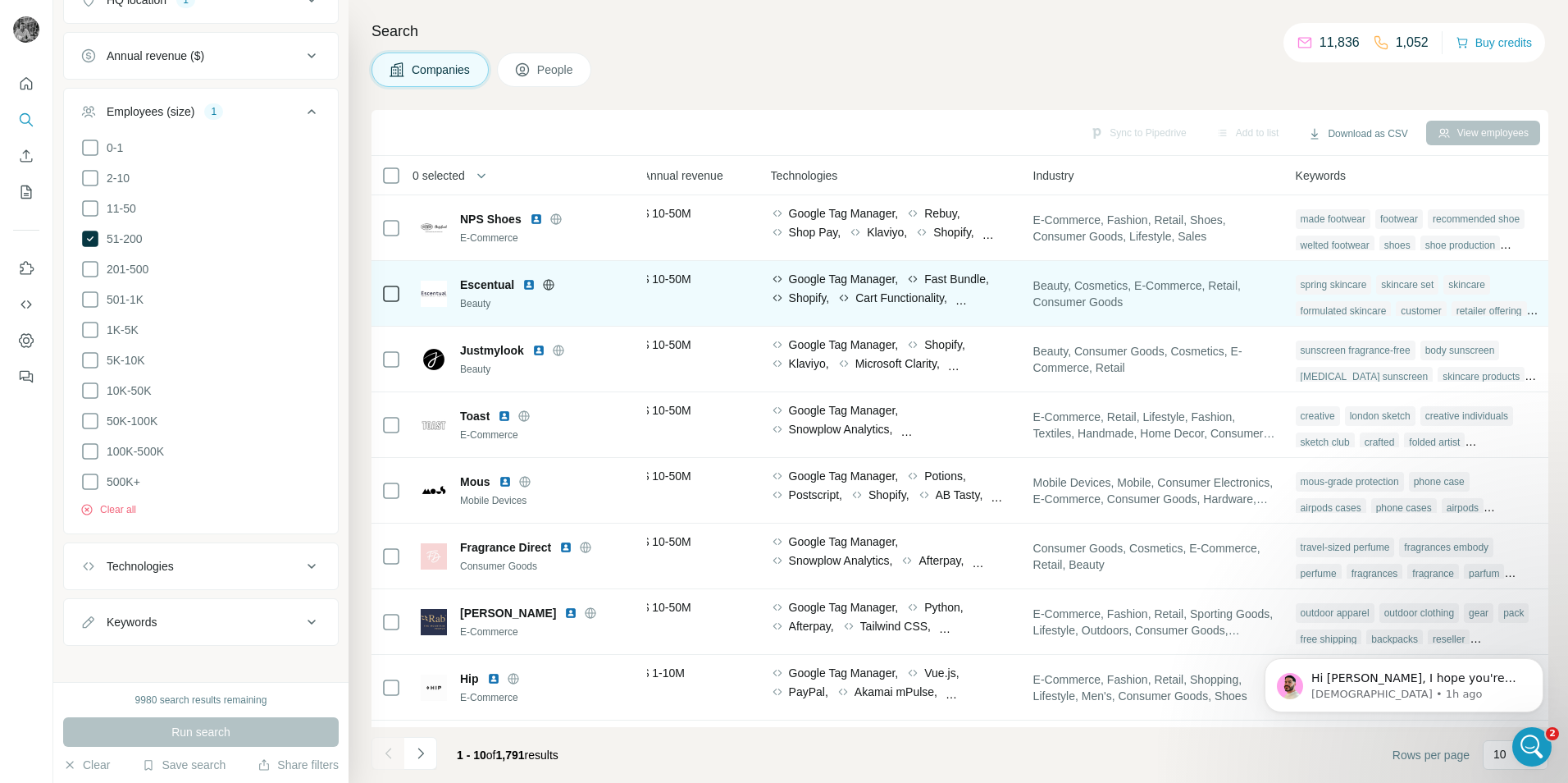
drag, startPoint x: 723, startPoint y: 324, endPoint x: 1019, endPoint y: 293, distance: 297.6
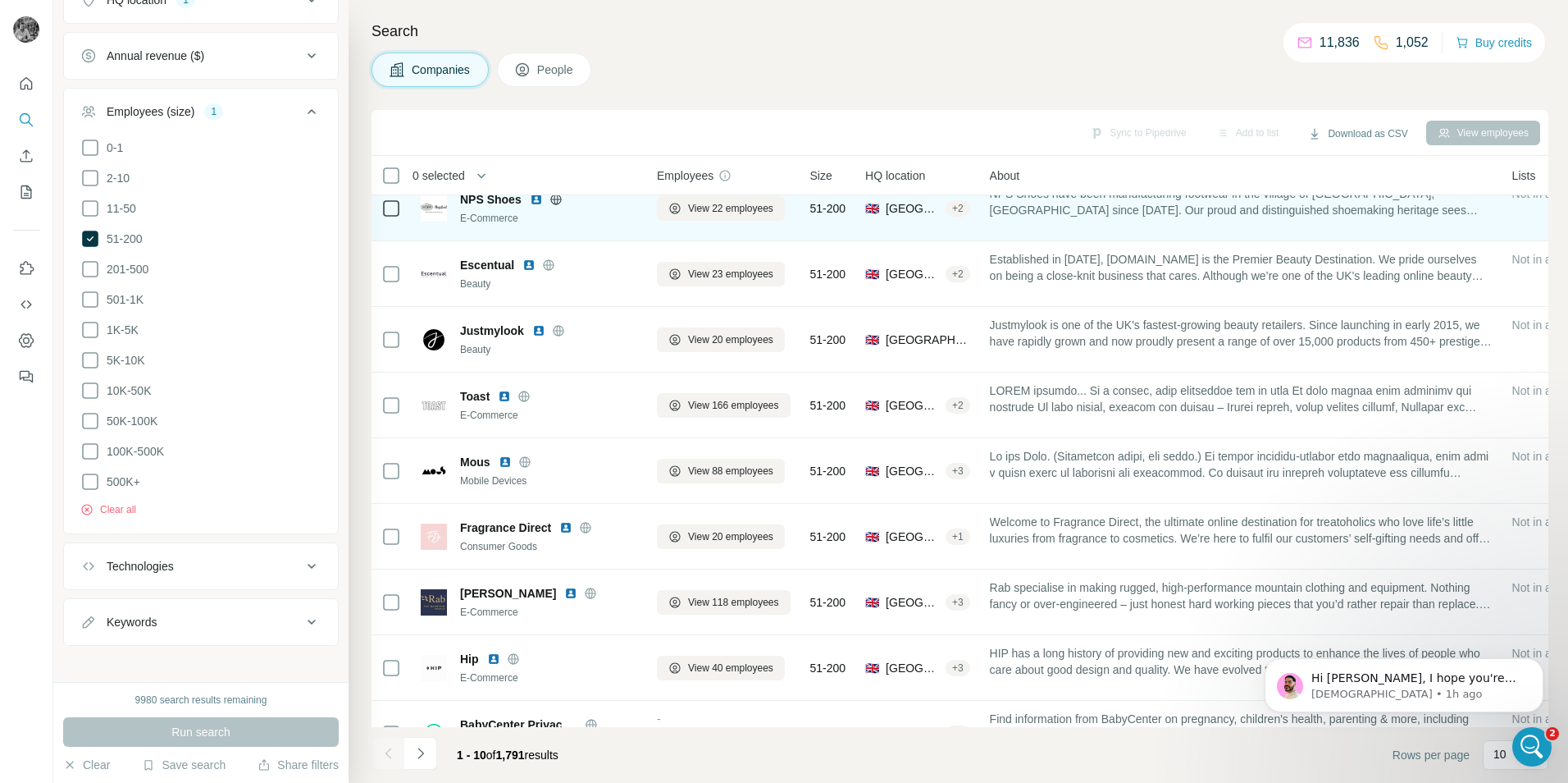
scroll to position [0, 0]
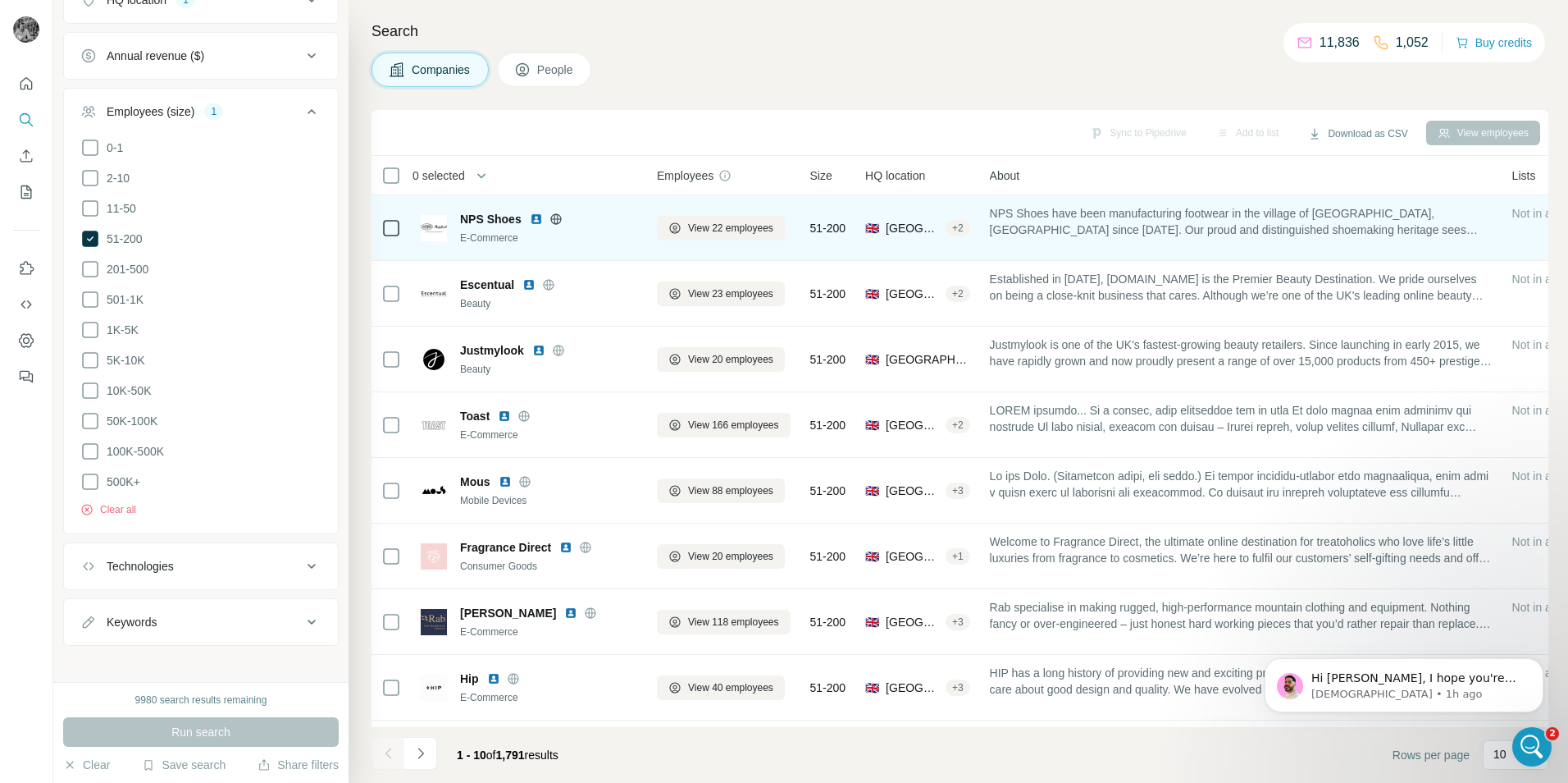
drag, startPoint x: 1008, startPoint y: 314, endPoint x: 492, endPoint y: 242, distance: 521.0
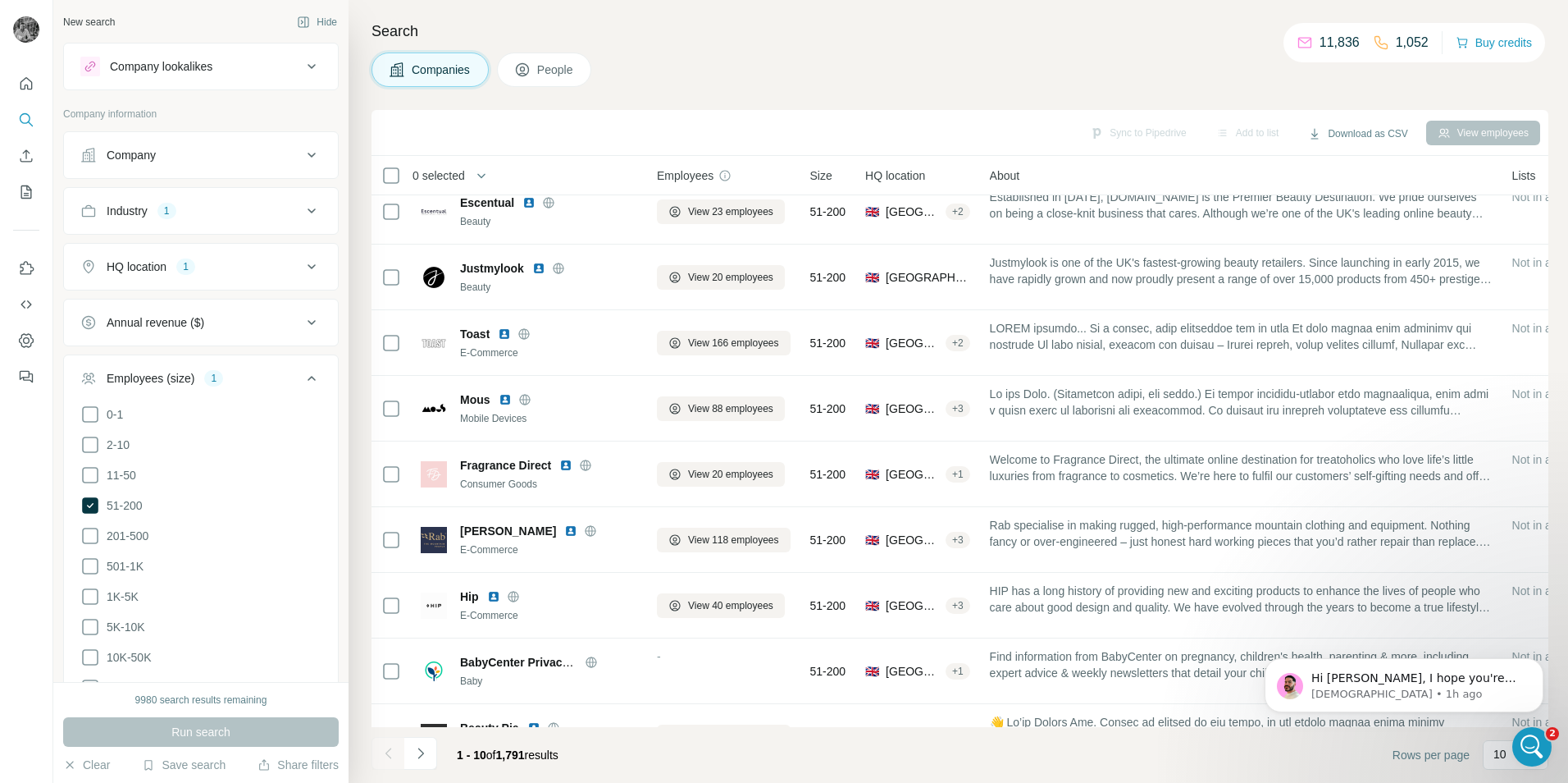
drag, startPoint x: 171, startPoint y: 380, endPoint x: 172, endPoint y: 392, distance: 12.0
click at [172, 380] on div "Employees (size)" at bounding box center [151, 378] width 88 height 16
